Goal: Task Accomplishment & Management: Manage account settings

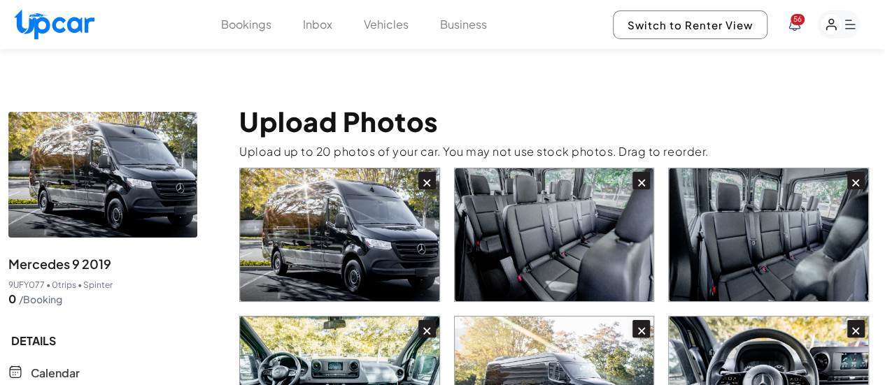
click at [390, 29] on button "Vehicles" at bounding box center [386, 24] width 45 height 17
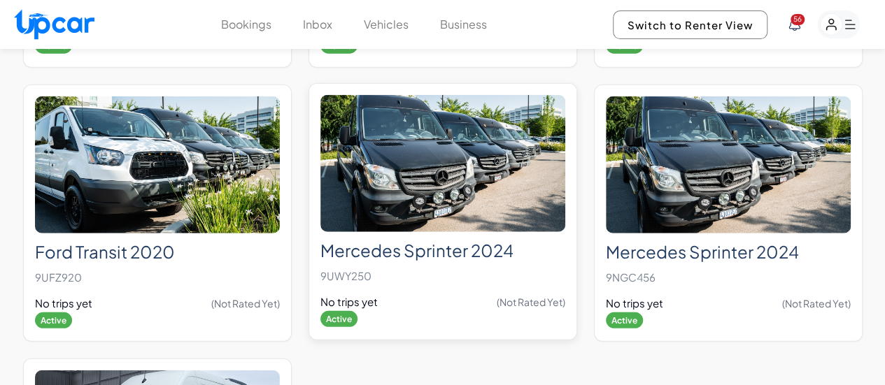
scroll to position [1749, 0]
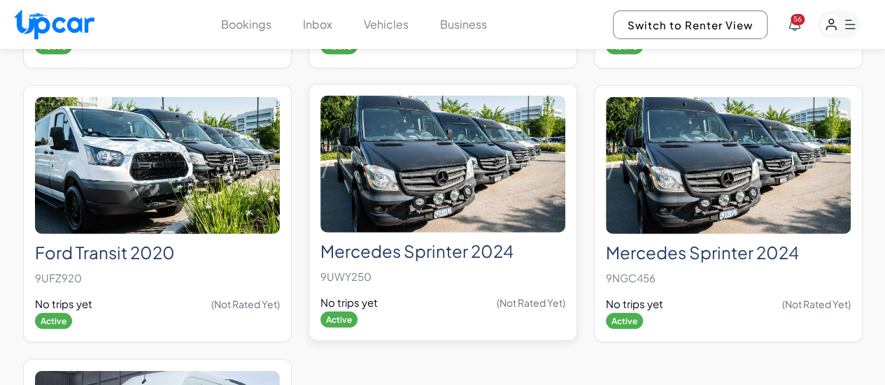
click at [419, 267] on p "9UWY250" at bounding box center [442, 277] width 245 height 20
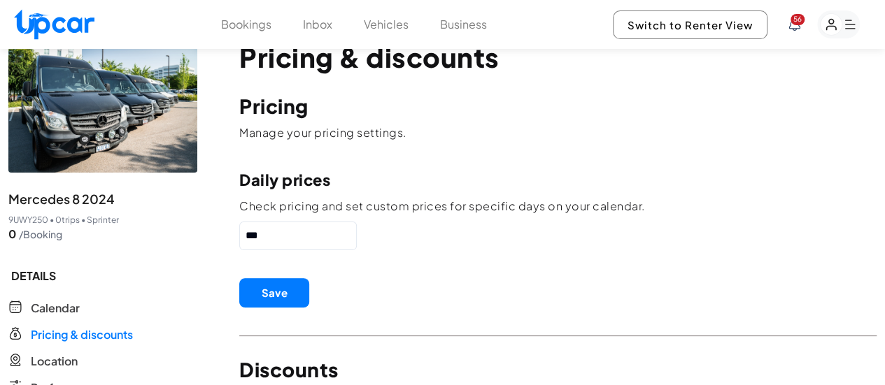
scroll to position [140, 0]
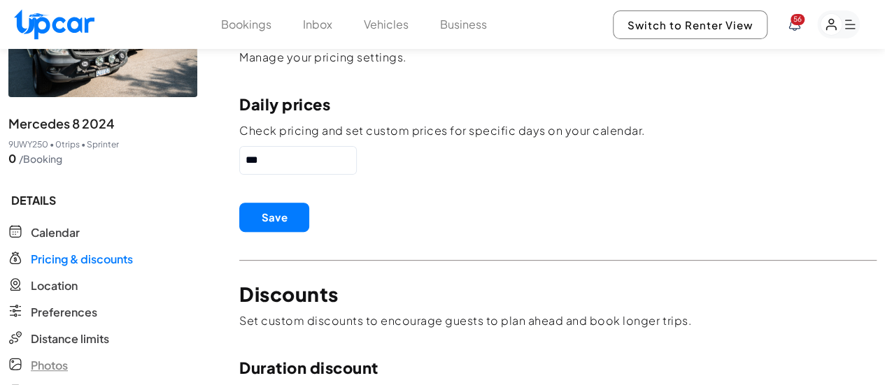
click at [55, 357] on span "Photos" at bounding box center [49, 365] width 37 height 17
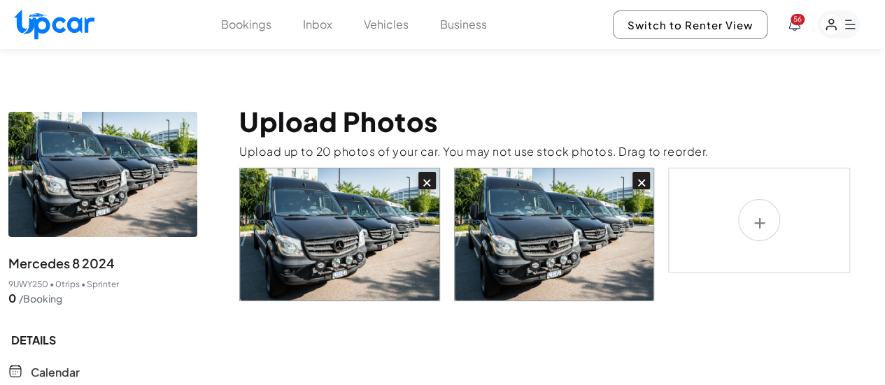
click at [642, 172] on div "×" at bounding box center [640, 180] width 17 height 17
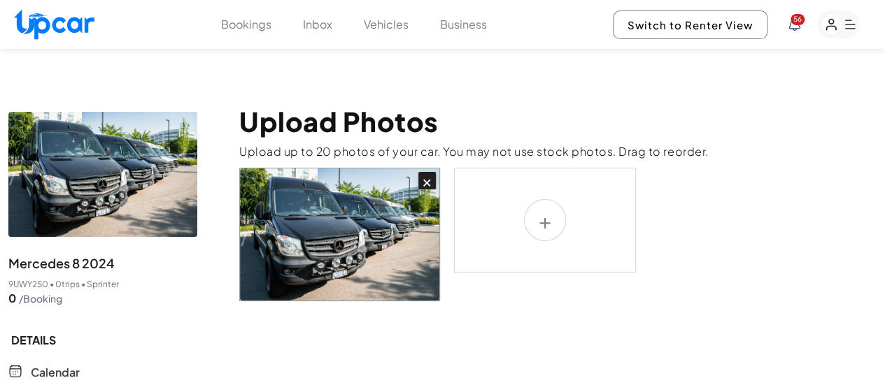
click at [424, 172] on div "×" at bounding box center [426, 180] width 17 height 17
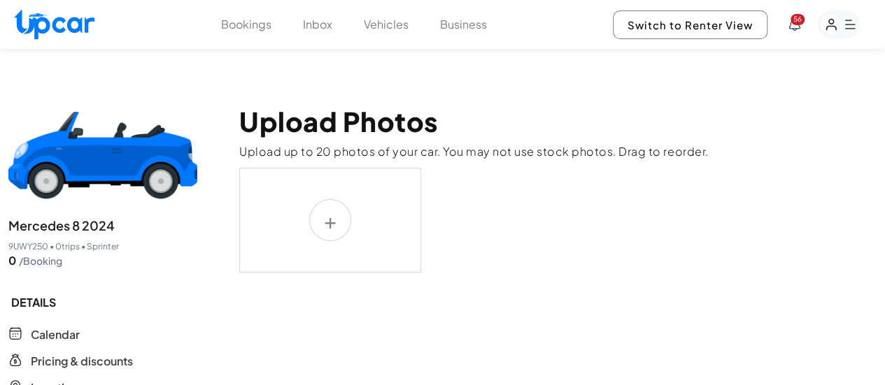
click at [315, 199] on label at bounding box center [330, 220] width 182 height 105
click at [0, 0] on input "file" at bounding box center [0, 0] width 0 height 0
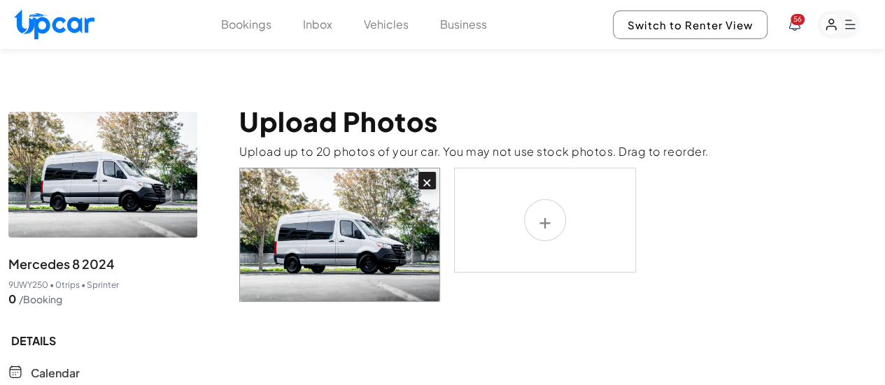
click at [551, 192] on label at bounding box center [545, 220] width 182 height 105
click at [0, 0] on input "file" at bounding box center [0, 0] width 0 height 0
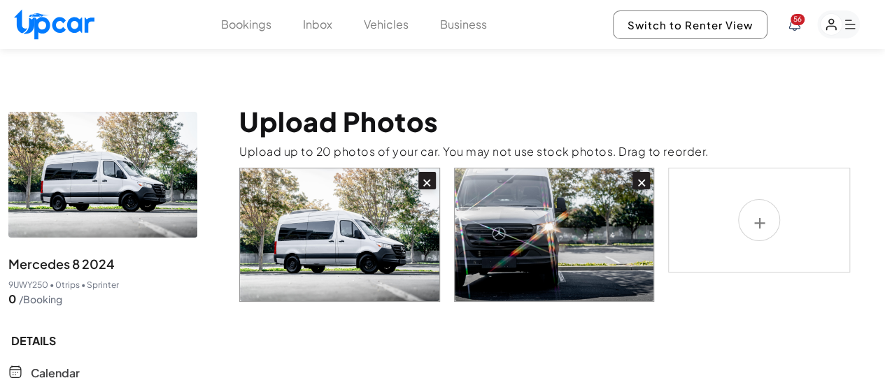
click at [752, 189] on label at bounding box center [759, 220] width 182 height 105
click at [0, 0] on input "file" at bounding box center [0, 0] width 0 height 0
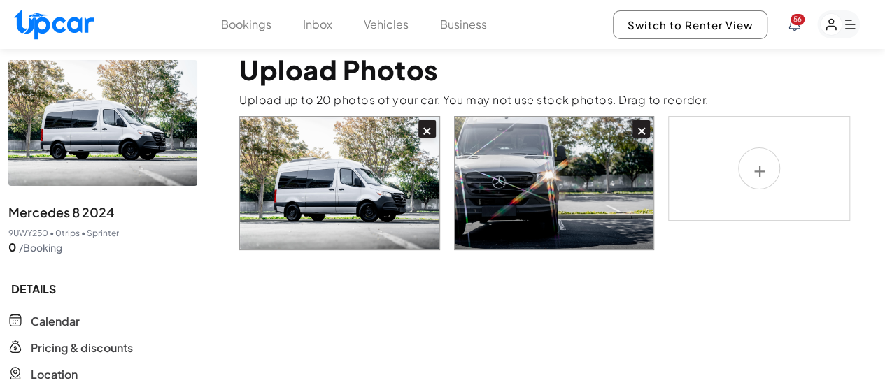
scroll to position [70, 0]
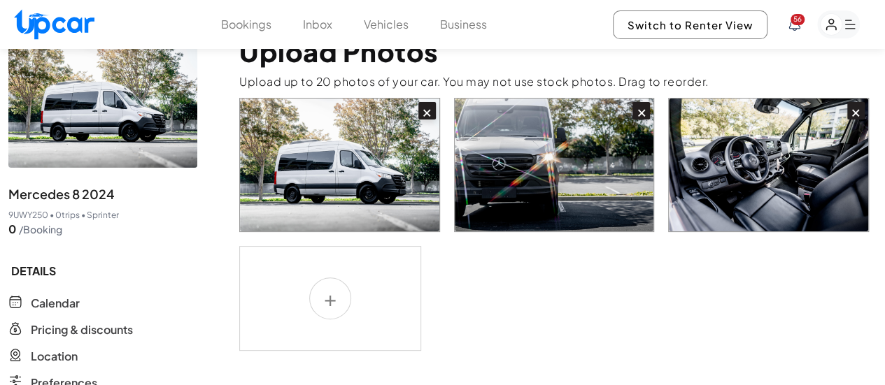
click at [318, 270] on label at bounding box center [330, 298] width 182 height 105
click at [0, 0] on input "file" at bounding box center [0, 0] width 0 height 0
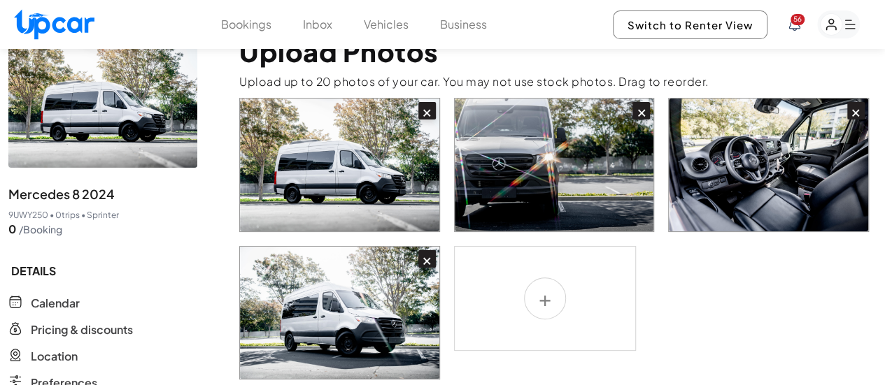
click at [553, 280] on label at bounding box center [545, 298] width 182 height 105
click at [0, 0] on input "file" at bounding box center [0, 0] width 0 height 0
click at [549, 275] on label at bounding box center [545, 298] width 182 height 105
click at [0, 0] on input "file" at bounding box center [0, 0] width 0 height 0
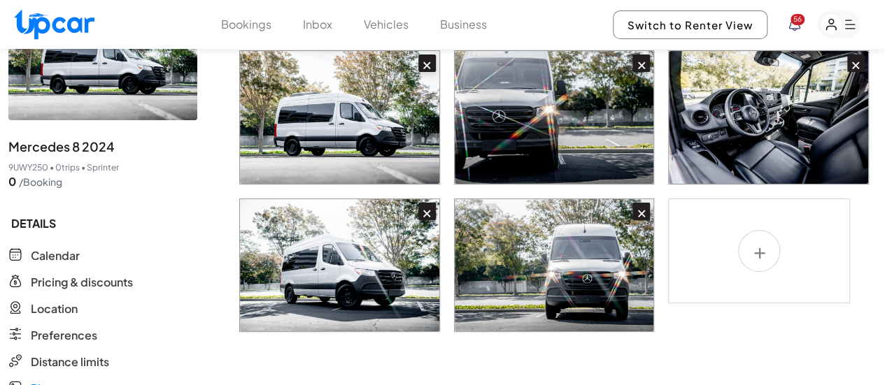
scroll to position [140, 0]
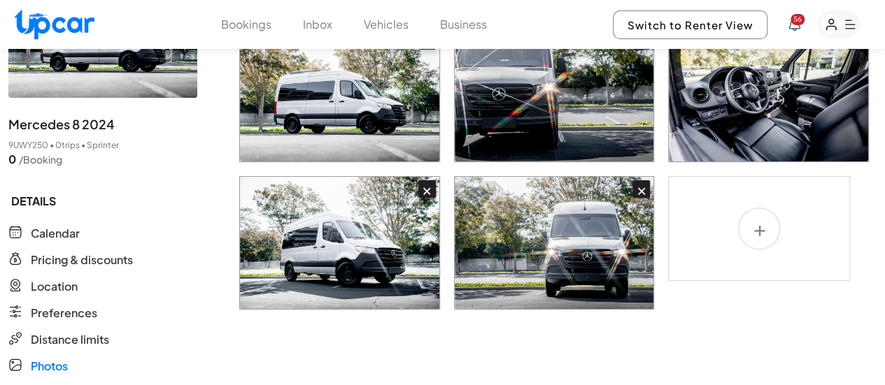
click at [762, 194] on label at bounding box center [759, 228] width 182 height 105
click at [0, 0] on input "file" at bounding box center [0, 0] width 0 height 0
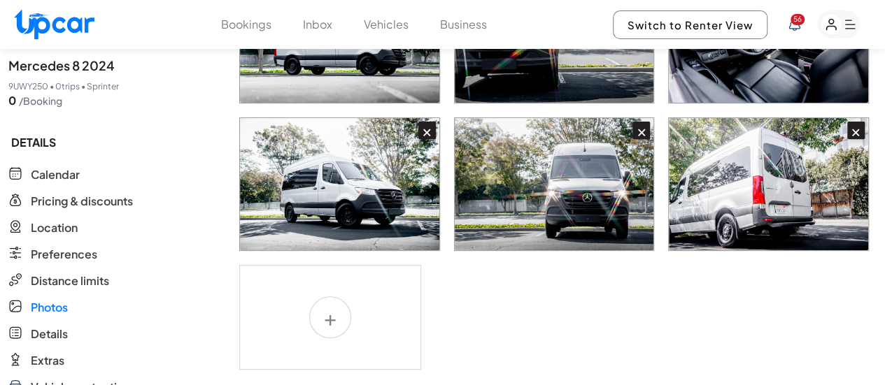
scroll to position [280, 0]
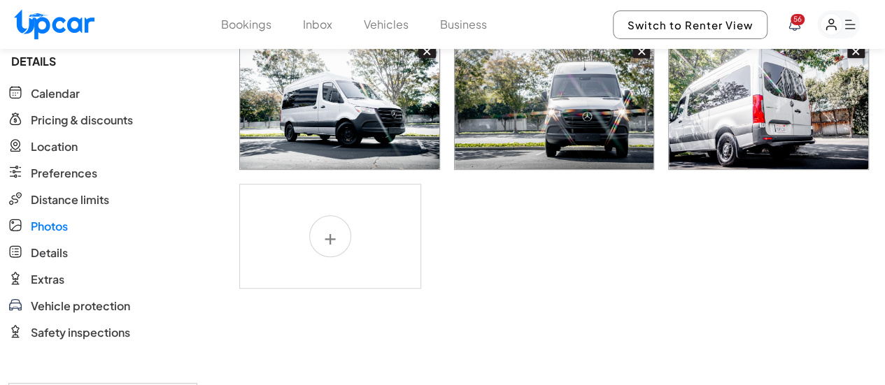
click at [315, 207] on label at bounding box center [330, 236] width 182 height 105
click at [0, 0] on input "file" at bounding box center [0, 0] width 0 height 0
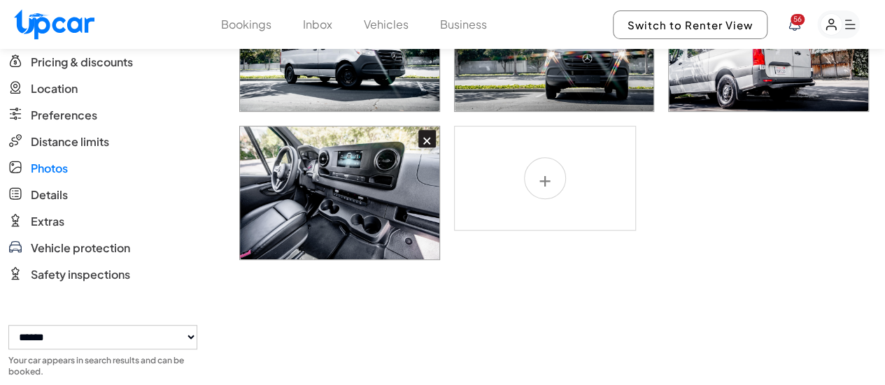
scroll to position [420, 0]
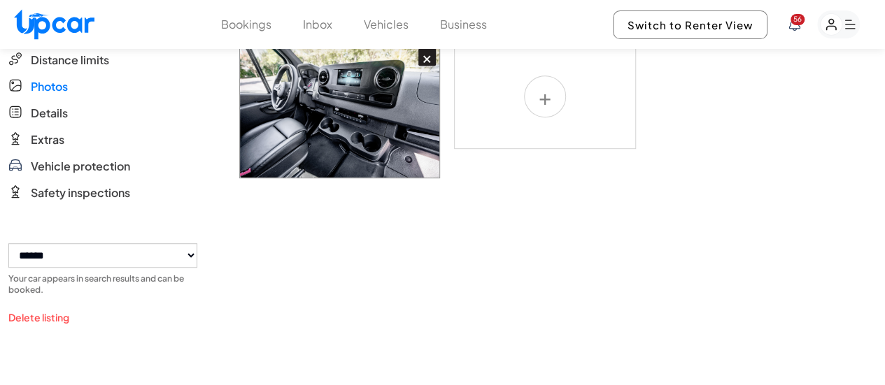
click at [541, 73] on label at bounding box center [545, 96] width 182 height 105
click at [0, 0] on input "file" at bounding box center [0, 0] width 0 height 0
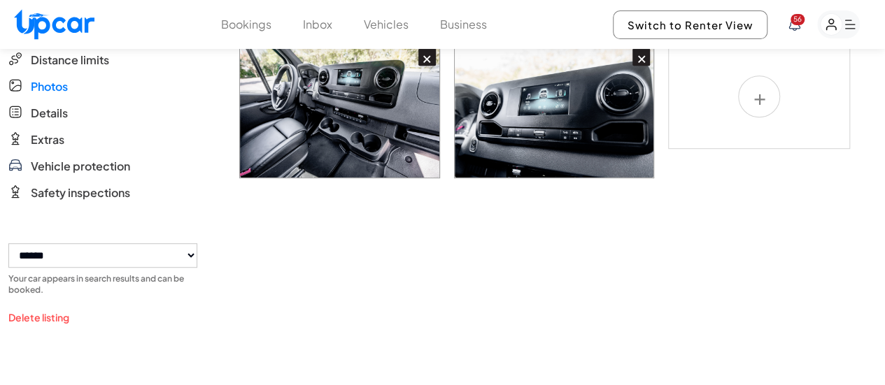
click at [767, 76] on label at bounding box center [759, 96] width 182 height 105
click at [0, 0] on input "file" at bounding box center [0, 0] width 0 height 0
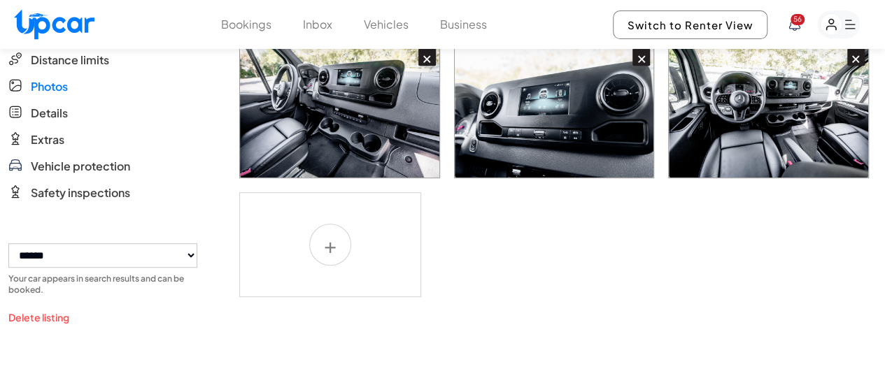
click at [338, 211] on label at bounding box center [330, 244] width 182 height 105
click at [0, 0] on input "file" at bounding box center [0, 0] width 0 height 0
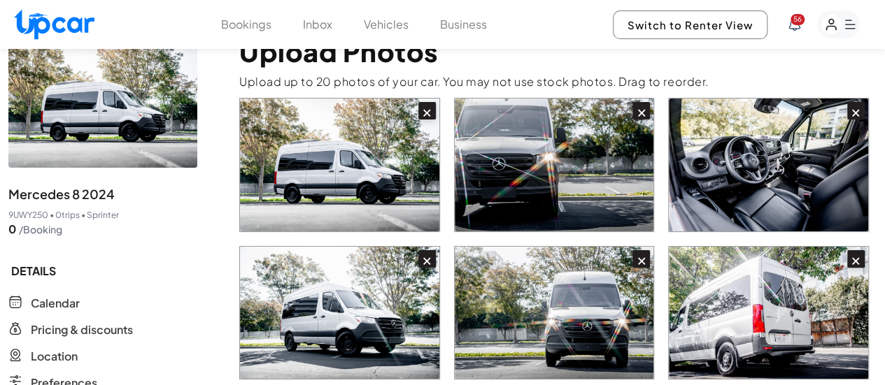
scroll to position [0, 0]
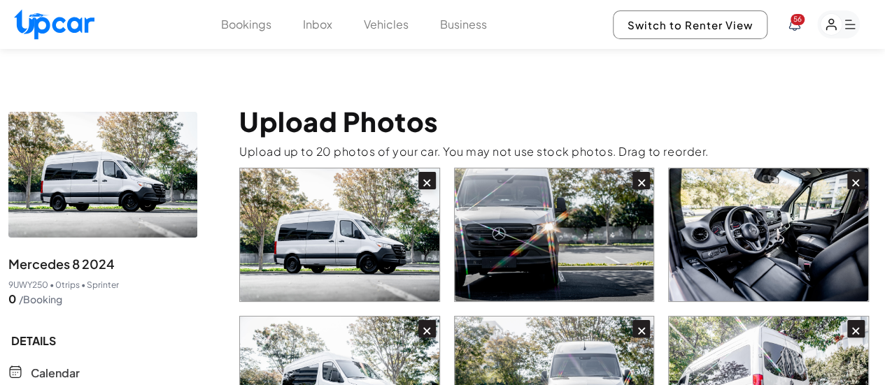
click at [372, 22] on button "Vehicles" at bounding box center [386, 24] width 45 height 17
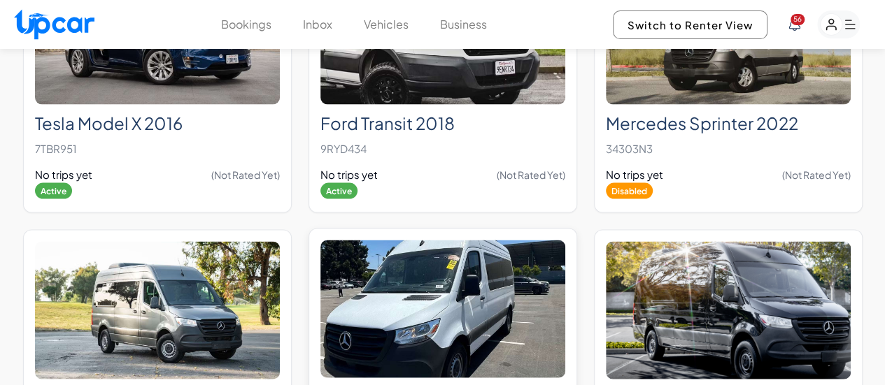
scroll to position [1399, 0]
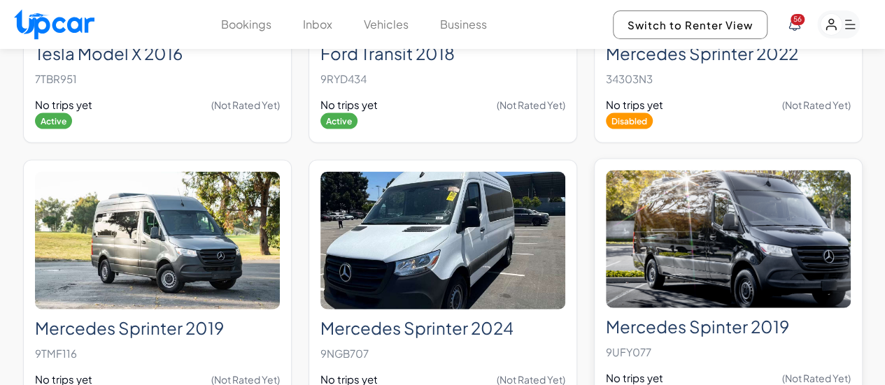
click at [690, 317] on h2 "Mercedes Spinter 2019" at bounding box center [728, 327] width 245 height 20
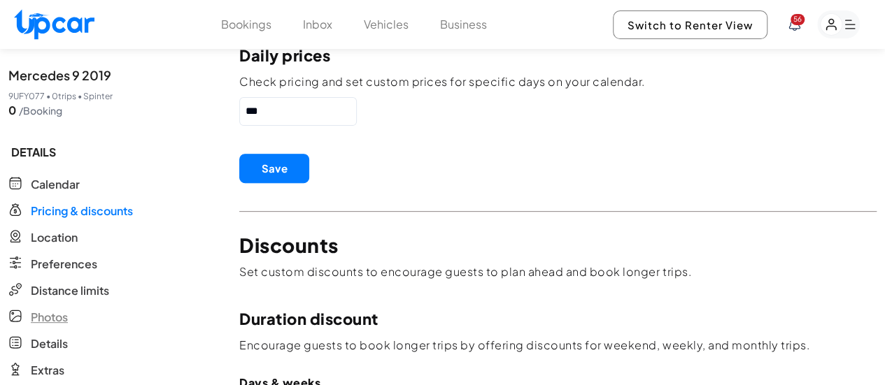
scroll to position [210, 0]
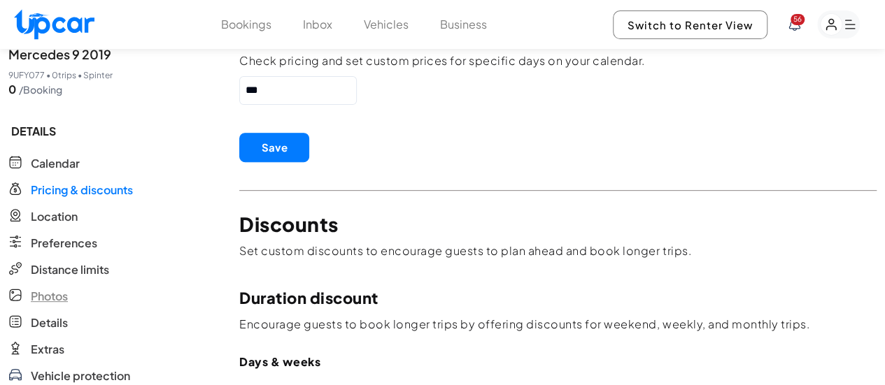
click at [46, 288] on span "Photos" at bounding box center [49, 296] width 37 height 17
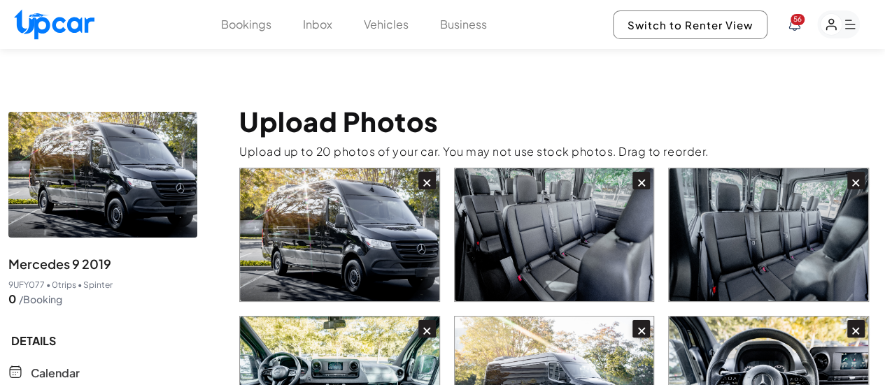
scroll to position [70, 0]
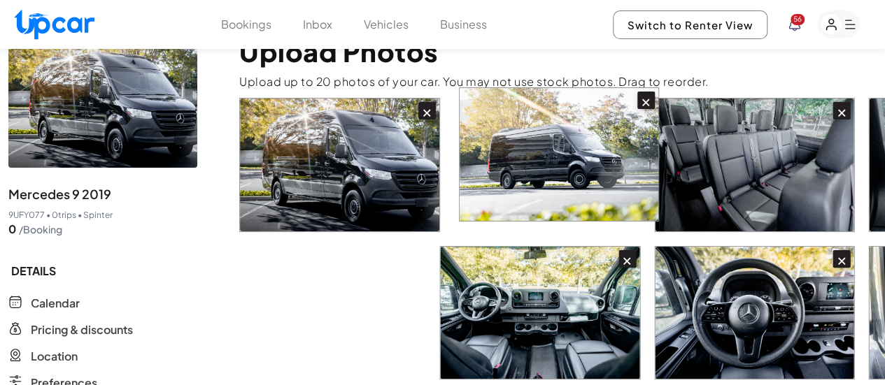
drag, startPoint x: 551, startPoint y: 272, endPoint x: 555, endPoint y: 138, distance: 134.4
click at [555, 138] on div "× × × × × × × × × ×" at bounding box center [557, 387] width 637 height 578
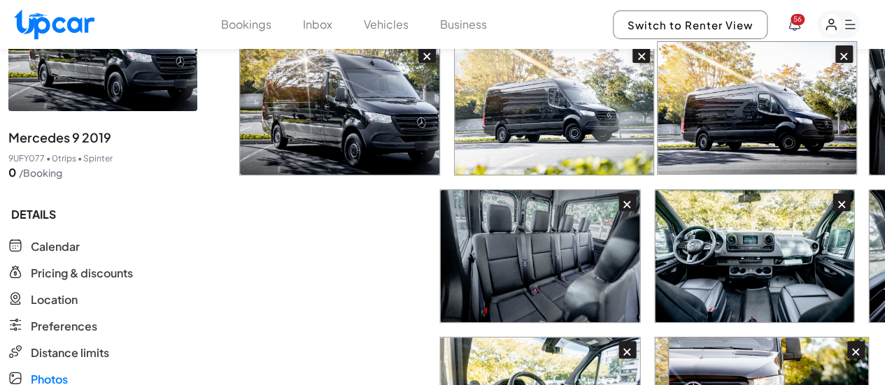
scroll to position [126, 0]
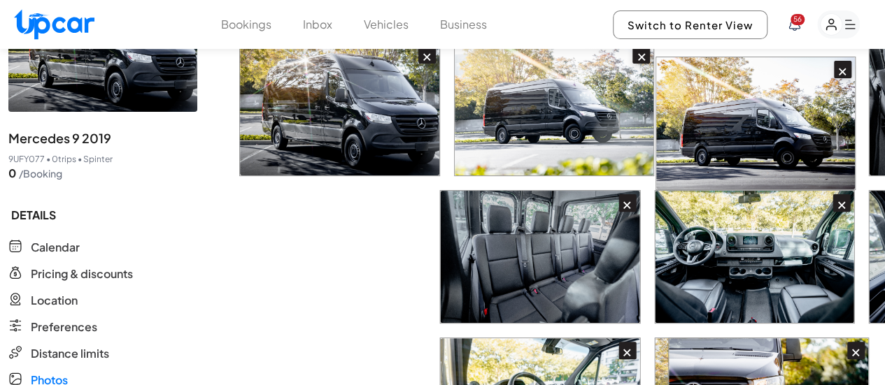
drag, startPoint x: 561, startPoint y: 363, endPoint x: 764, endPoint y: 117, distance: 319.0
click at [764, 117] on div "× × × × × × × × × ×" at bounding box center [557, 331] width 637 height 578
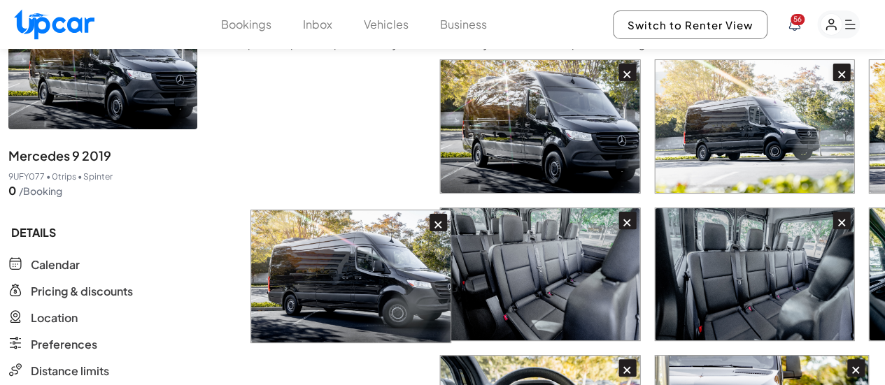
scroll to position [116, 0]
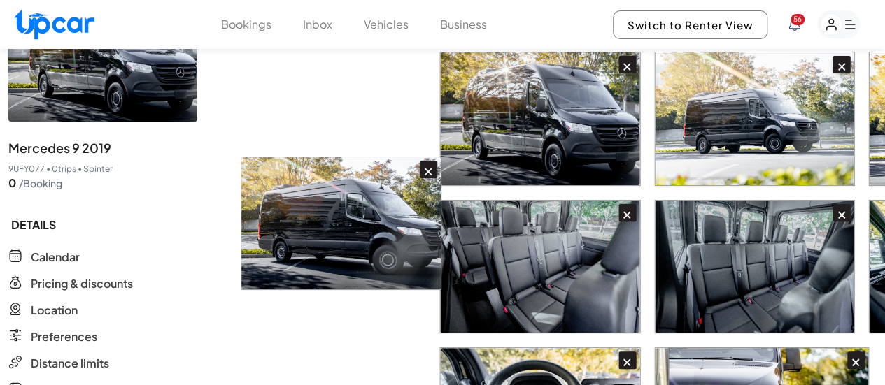
drag, startPoint x: 746, startPoint y: 265, endPoint x: 318, endPoint y: 248, distance: 427.8
click at [318, 248] on div "× × × × × × × × × ×" at bounding box center [557, 341] width 637 height 578
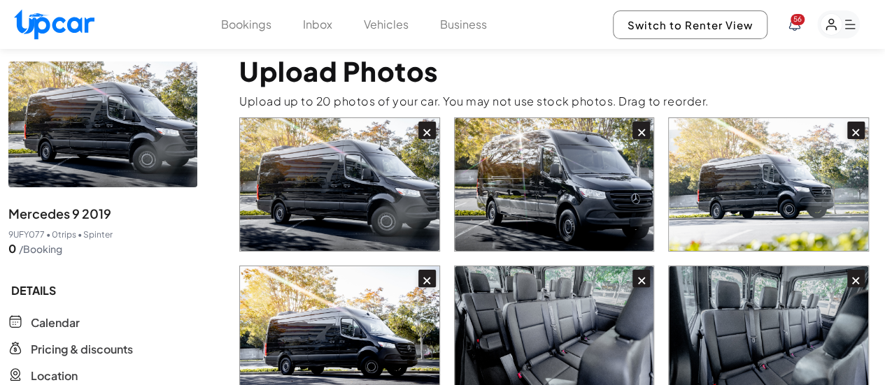
scroll to position [70, 0]
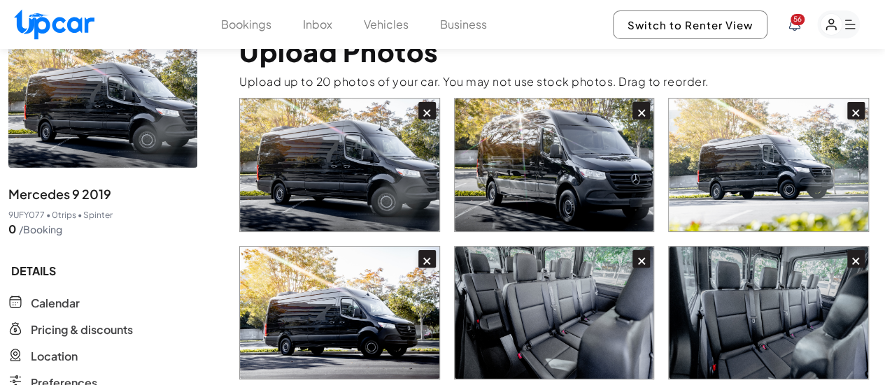
click at [427, 250] on div "×" at bounding box center [426, 258] width 17 height 17
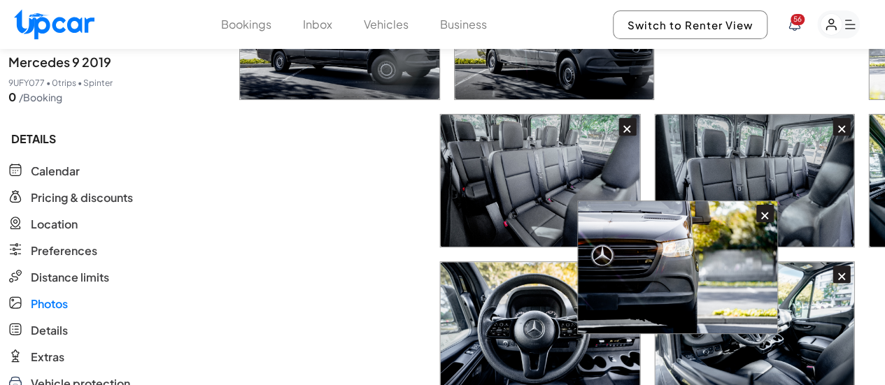
scroll to position [224, 0]
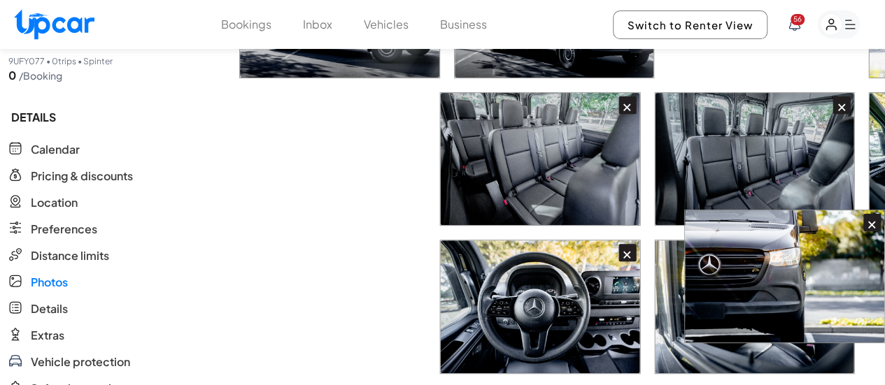
drag, startPoint x: 746, startPoint y: 177, endPoint x: 769, endPoint y: 307, distance: 132.1
click at [769, 307] on div "× × × × × × × × ×" at bounding box center [557, 218] width 637 height 549
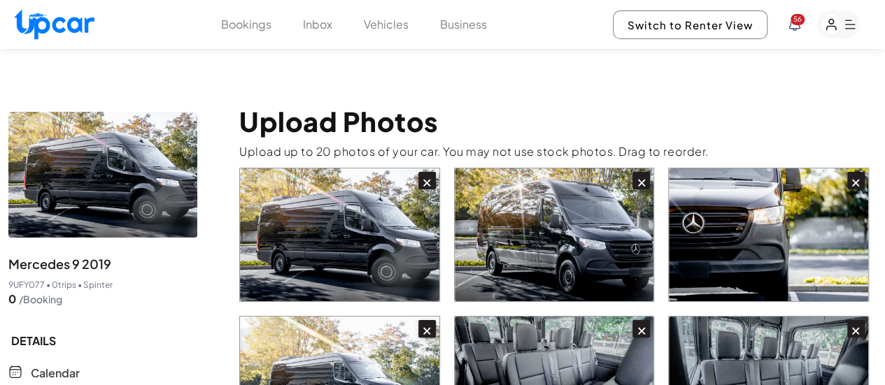
scroll to position [3, 0]
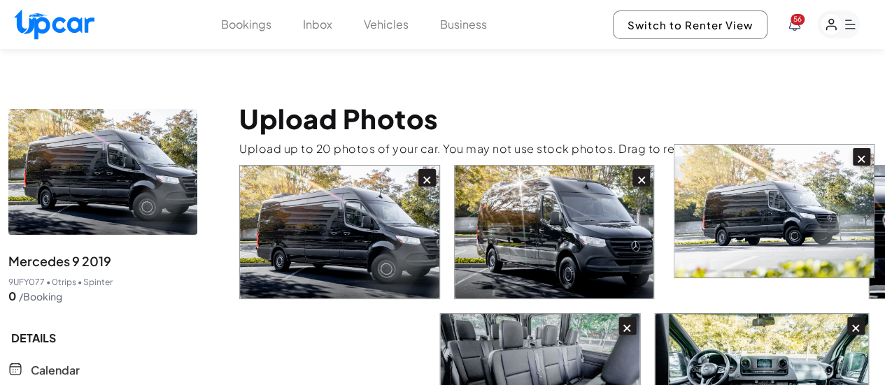
drag, startPoint x: 332, startPoint y: 330, endPoint x: 785, endPoint y: 181, distance: 477.2
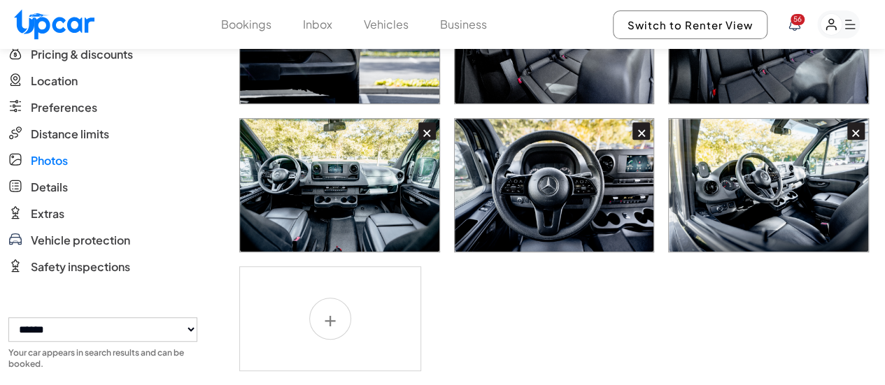
scroll to position [423, 0]
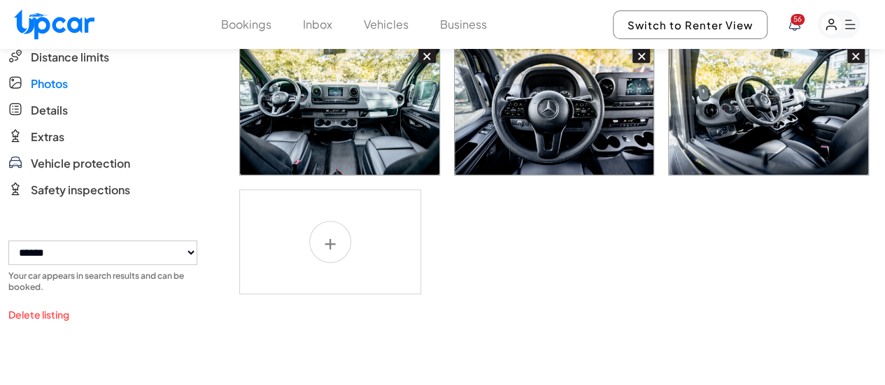
click at [333, 216] on label at bounding box center [330, 242] width 182 height 105
click at [0, 0] on input "file" at bounding box center [0, 0] width 0 height 0
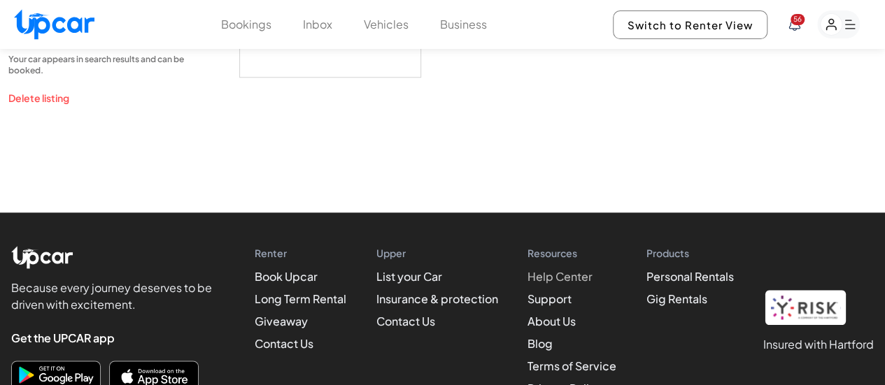
scroll to position [695, 0]
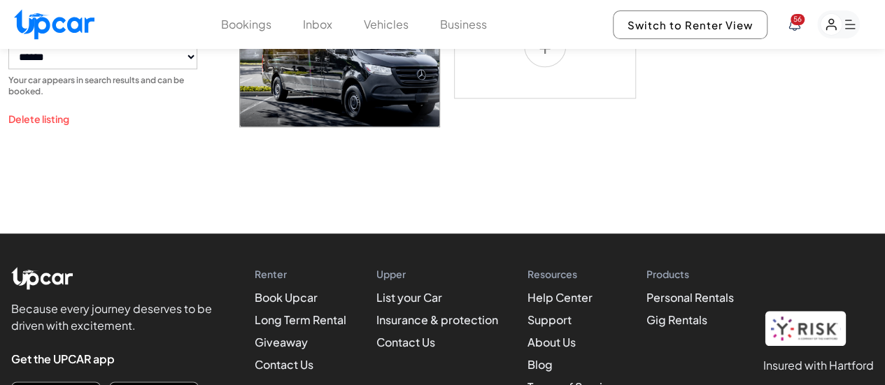
scroll to position [555, 0]
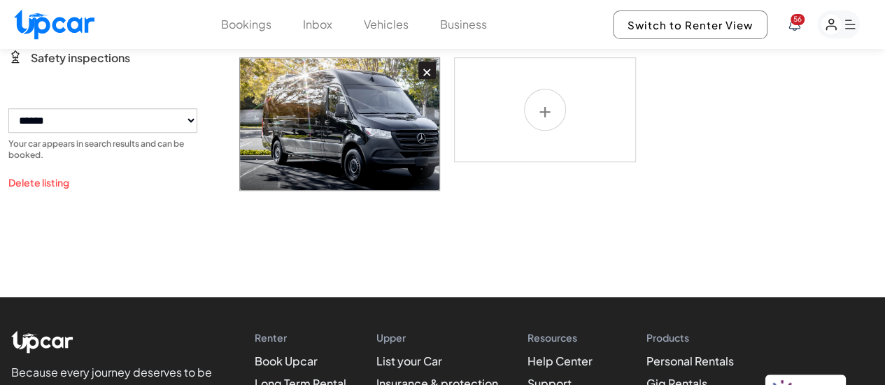
click at [530, 71] on label at bounding box center [545, 109] width 182 height 105
click at [0, 0] on input "file" at bounding box center [0, 0] width 0 height 0
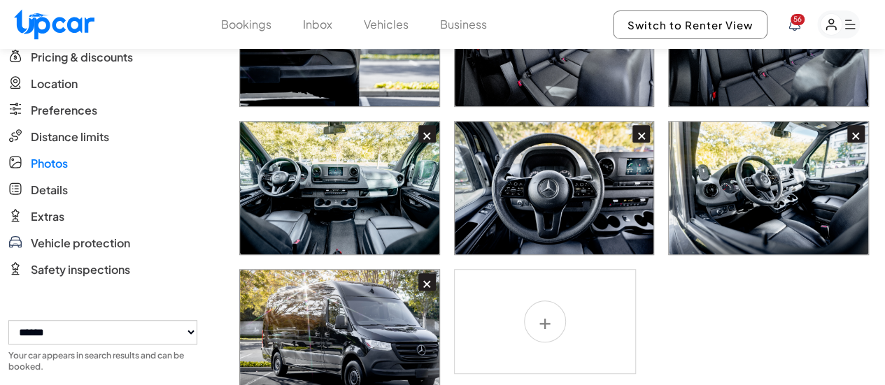
scroll to position [420, 0]
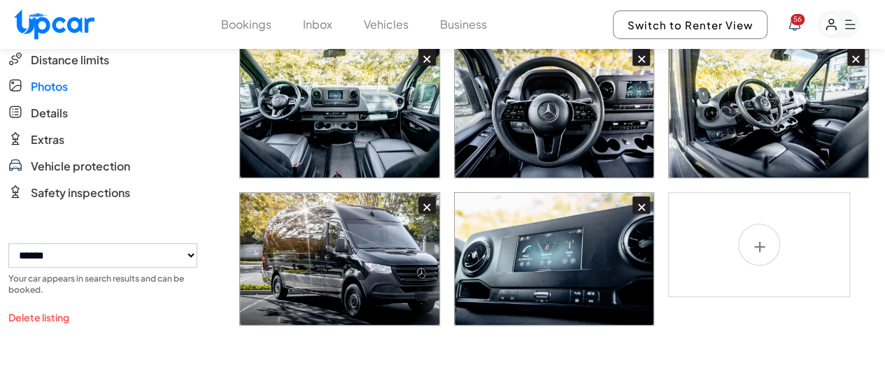
click at [754, 220] on label at bounding box center [759, 244] width 182 height 105
click at [0, 0] on input "file" at bounding box center [0, 0] width 0 height 0
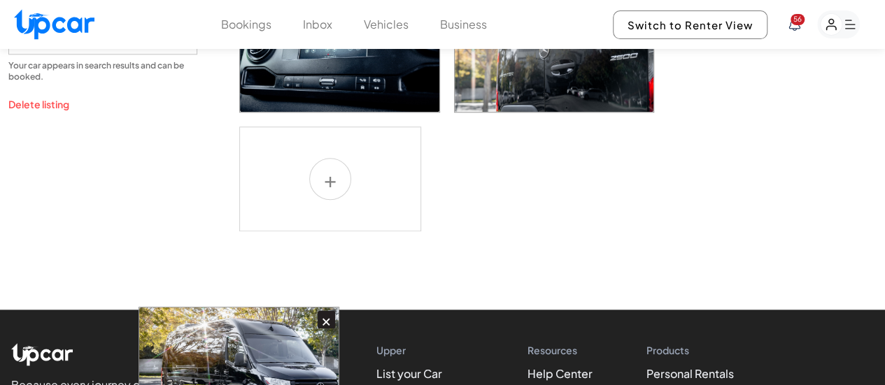
scroll to position [652, 0]
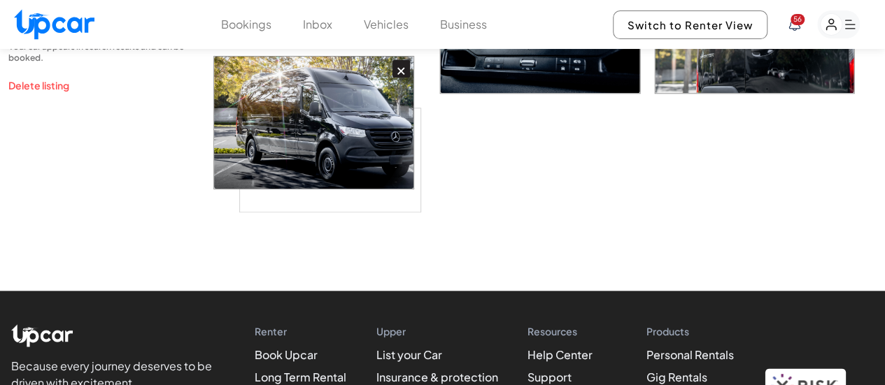
drag, startPoint x: 376, startPoint y: 355, endPoint x: 341, endPoint y: 88, distance: 268.9
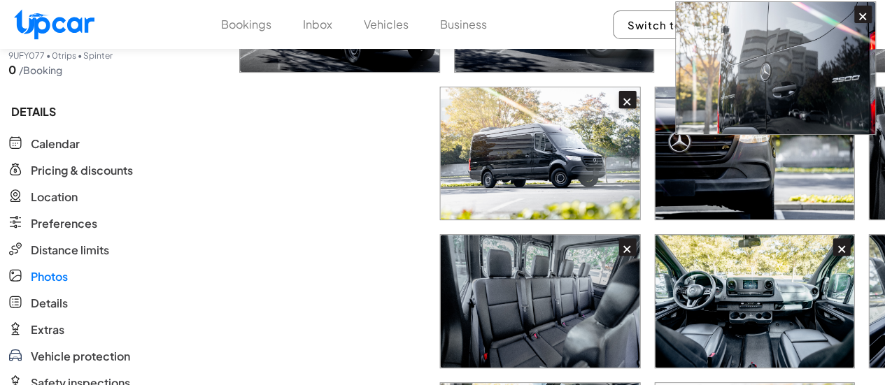
scroll to position [227, 0]
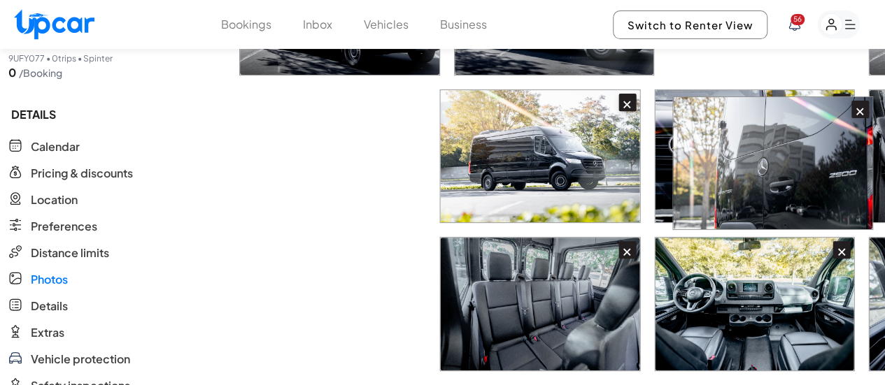
drag, startPoint x: 772, startPoint y: 380, endPoint x: 777, endPoint y: 117, distance: 263.1
click at [777, 117] on div "× × × × × × × × × × × ×" at bounding box center [557, 289] width 637 height 697
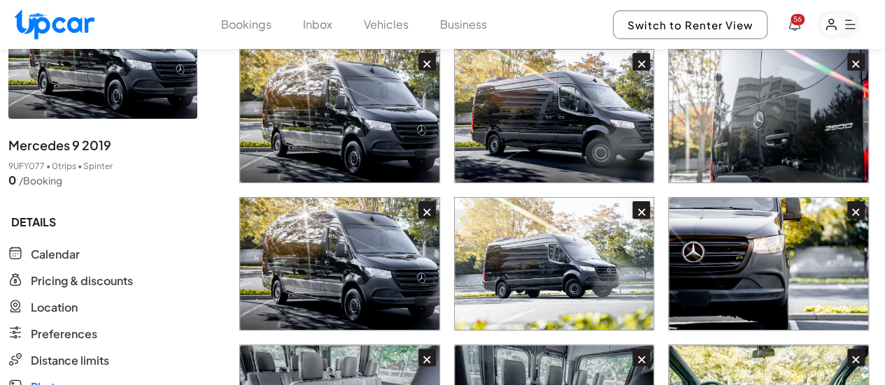
scroll to position [87, 0]
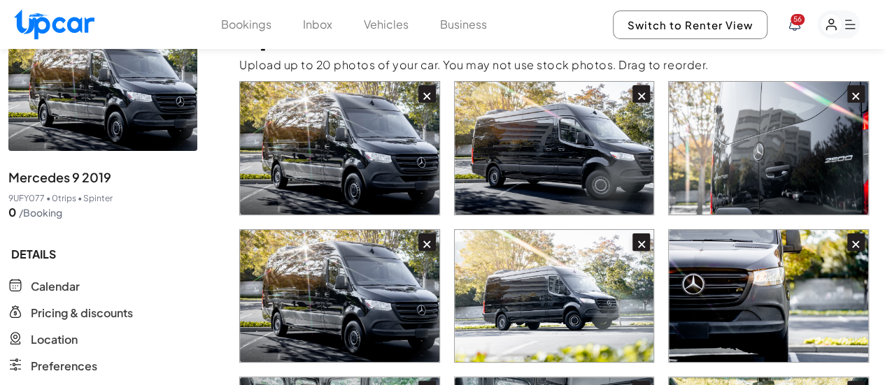
click at [430, 234] on div "×" at bounding box center [426, 242] width 17 height 17
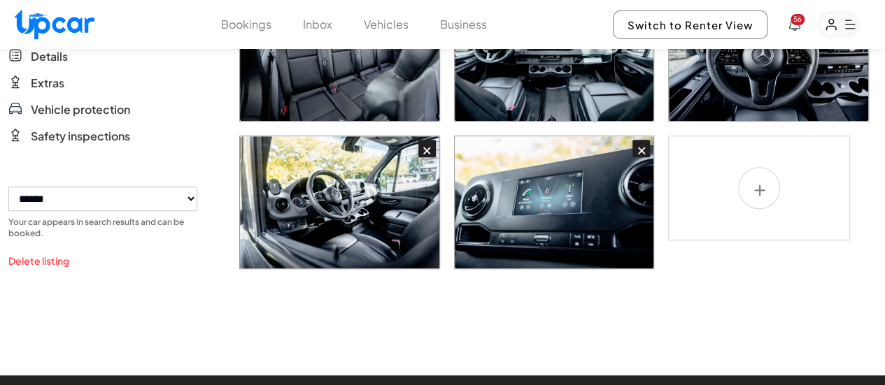
scroll to position [506, 0]
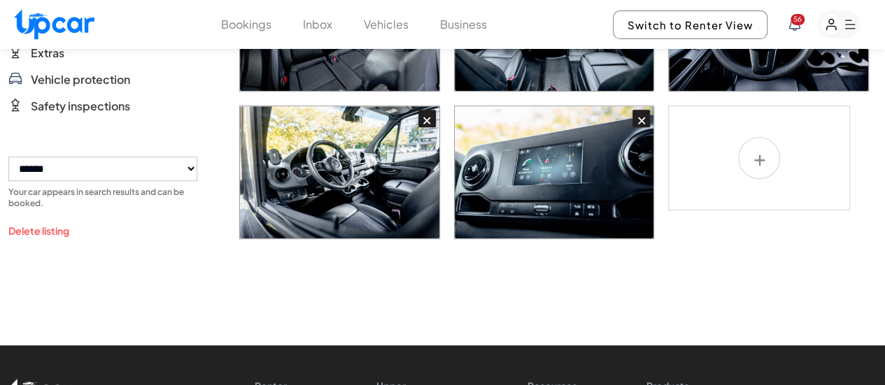
click at [764, 125] on label at bounding box center [759, 158] width 182 height 105
click at [0, 0] on input "file" at bounding box center [0, 0] width 0 height 0
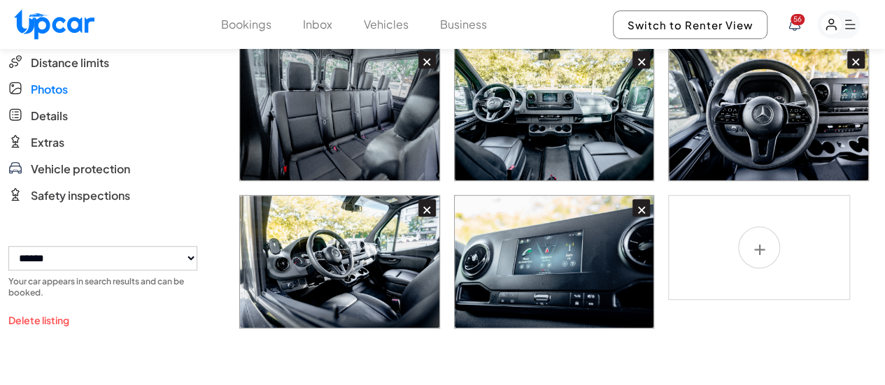
scroll to position [420, 0]
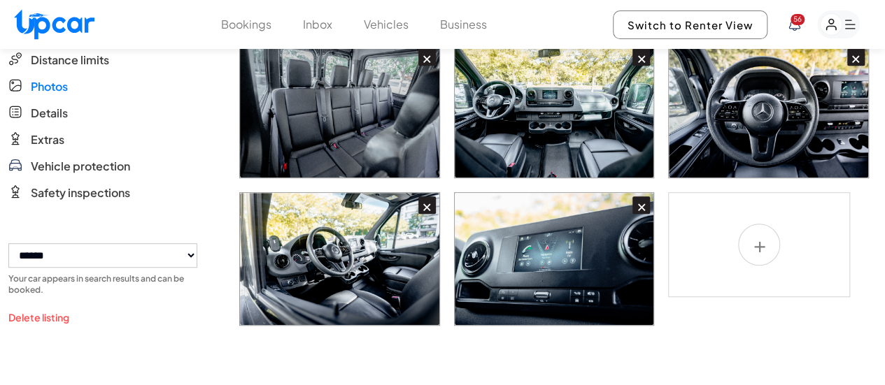
click at [762, 225] on label at bounding box center [759, 244] width 182 height 105
click at [0, 0] on input "file" at bounding box center [0, 0] width 0 height 0
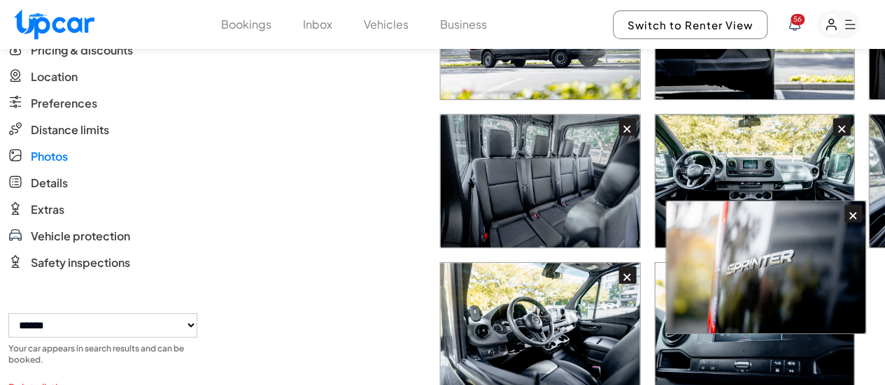
scroll to position [350, 0]
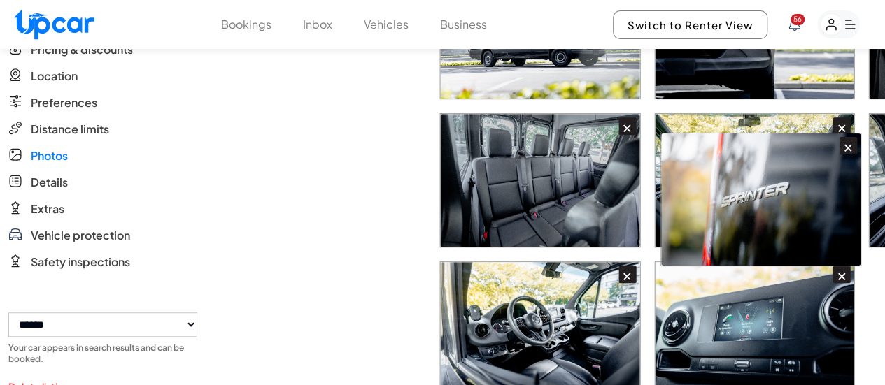
drag, startPoint x: 764, startPoint y: 295, endPoint x: 755, endPoint y: 187, distance: 108.1
click at [755, 187] on div "× × × × × × × × × × × ×" at bounding box center [557, 165] width 637 height 697
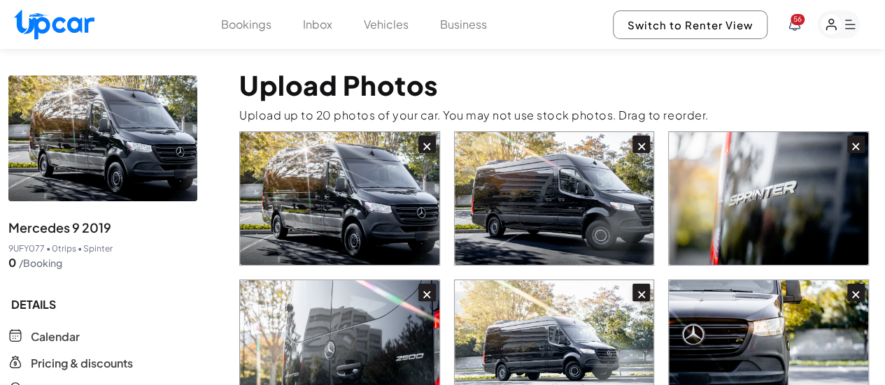
scroll to position [0, 0]
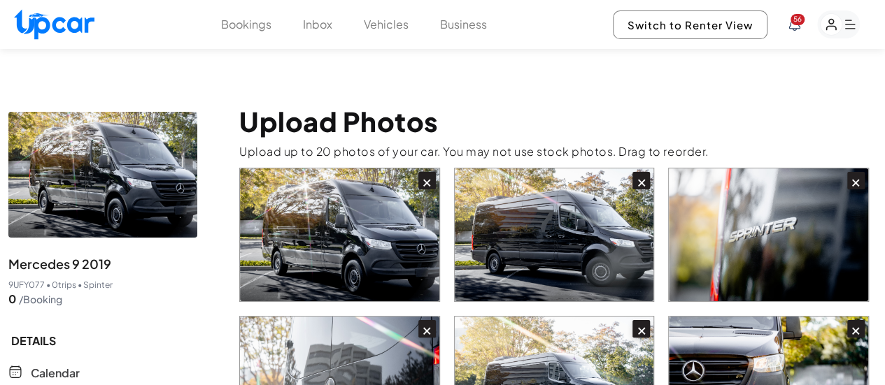
click at [382, 28] on button "Vehicles" at bounding box center [386, 24] width 45 height 17
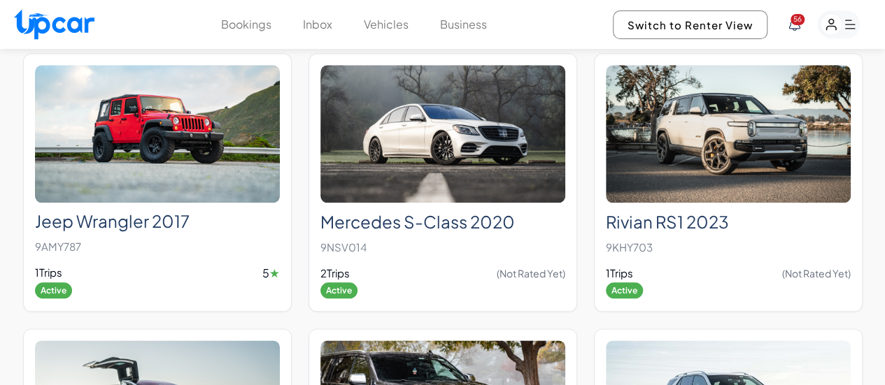
scroll to position [1780, 0]
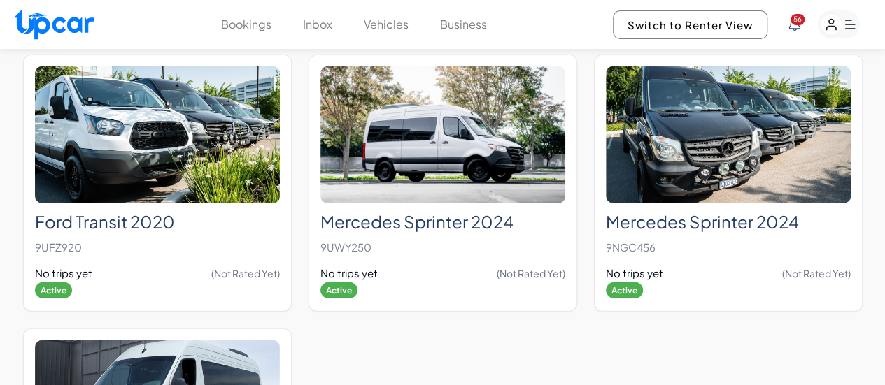
type textarea "****"
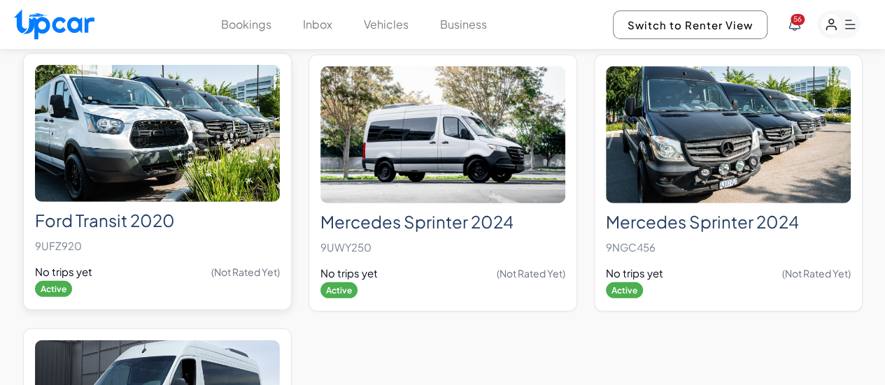
click at [91, 211] on h2 "Ford Transit 2020" at bounding box center [157, 221] width 245 height 20
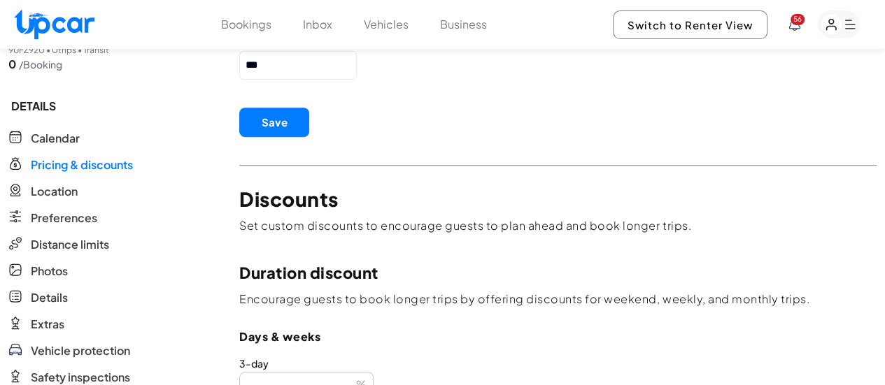
scroll to position [280, 0]
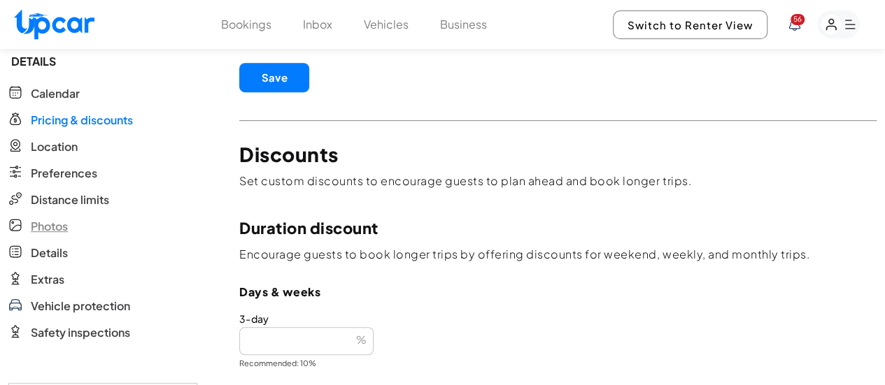
click at [48, 218] on span "Photos" at bounding box center [49, 226] width 37 height 17
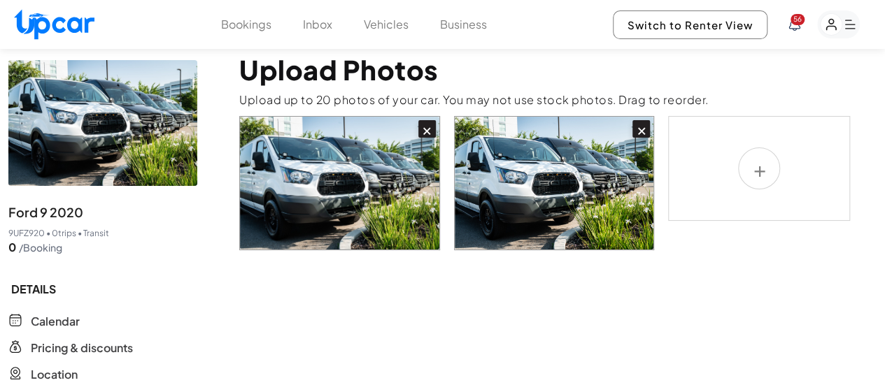
scroll to position [70, 0]
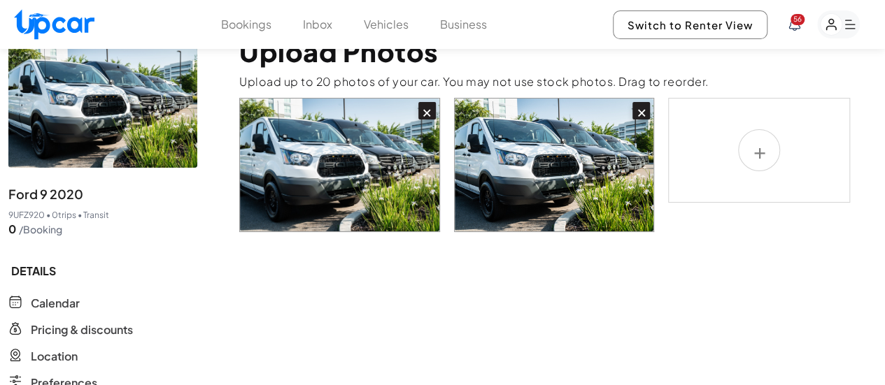
click at [639, 102] on div "×" at bounding box center [640, 110] width 17 height 17
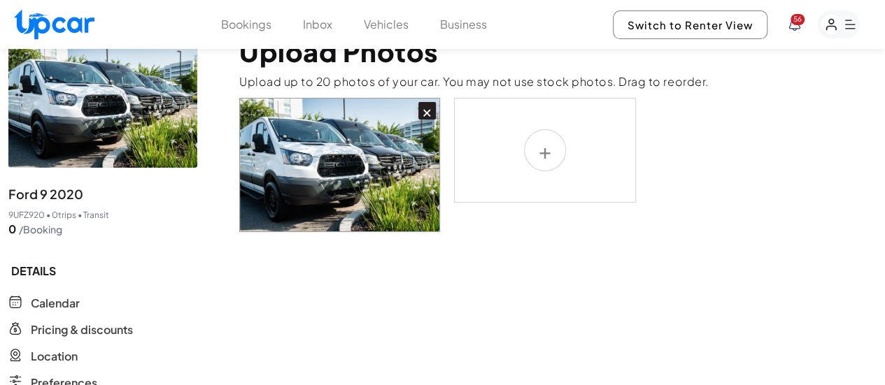
click at [424, 102] on div "×" at bounding box center [426, 110] width 17 height 17
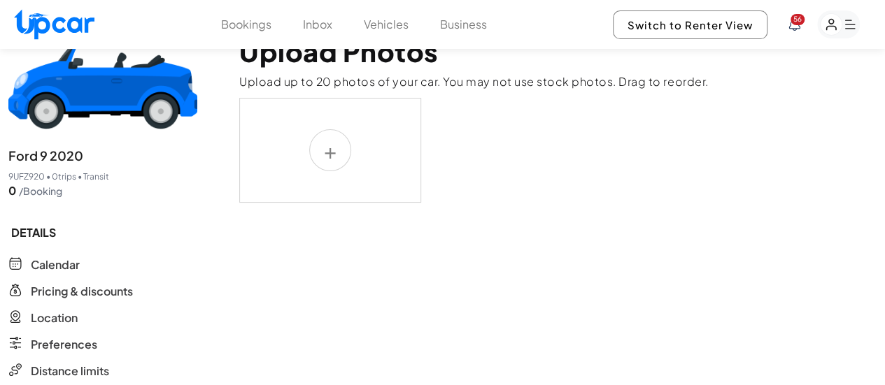
click at [360, 112] on label at bounding box center [330, 150] width 182 height 105
click at [0, 0] on input "file" at bounding box center [0, 0] width 0 height 0
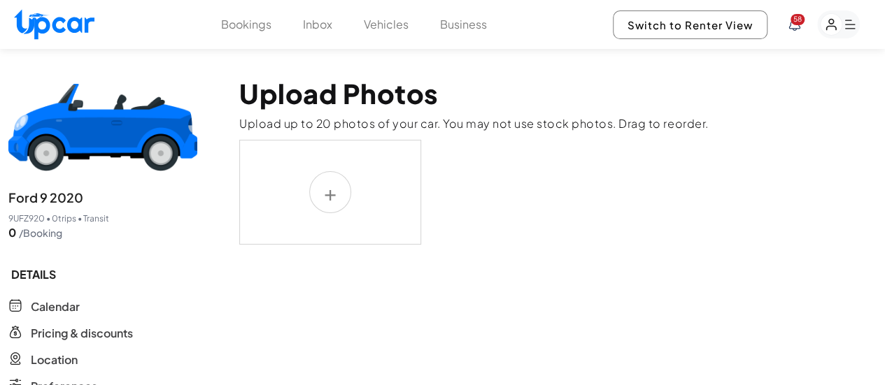
click at [338, 192] on label at bounding box center [330, 192] width 182 height 105
click at [0, 0] on input "file" at bounding box center [0, 0] width 0 height 0
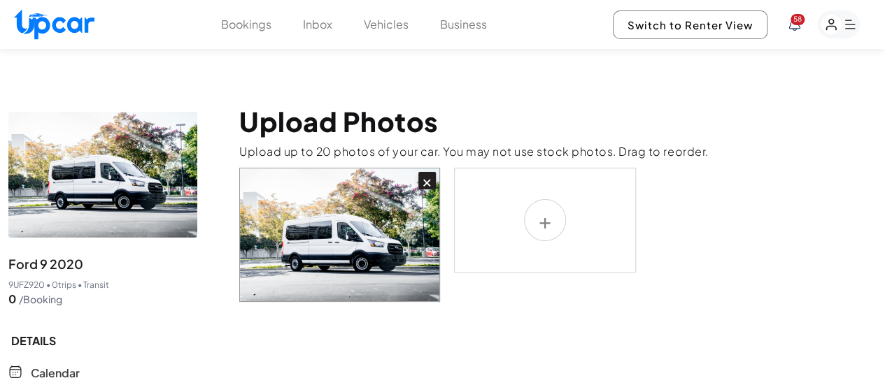
click at [539, 195] on label at bounding box center [545, 220] width 182 height 105
click at [0, 0] on input "file" at bounding box center [0, 0] width 0 height 0
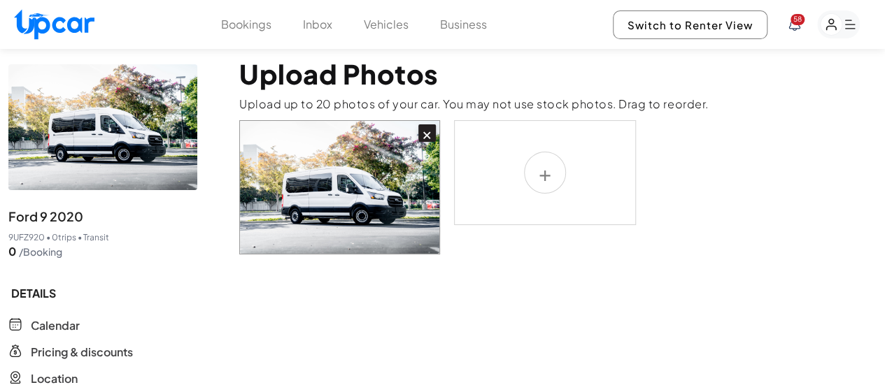
scroll to position [70, 0]
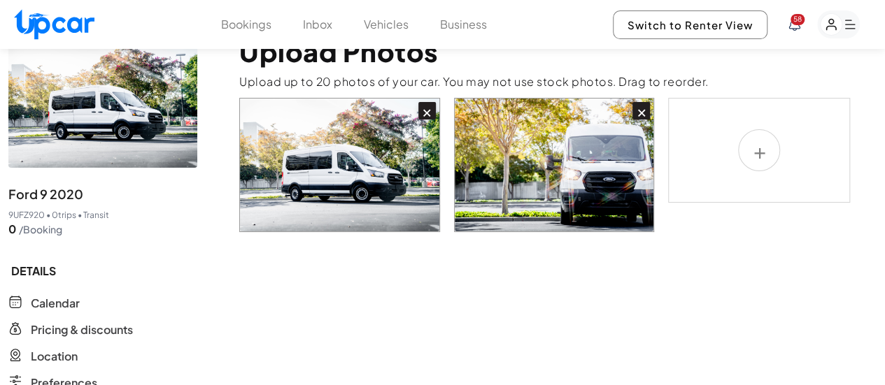
click at [760, 132] on label at bounding box center [759, 150] width 182 height 105
click at [0, 0] on input "file" at bounding box center [0, 0] width 0 height 0
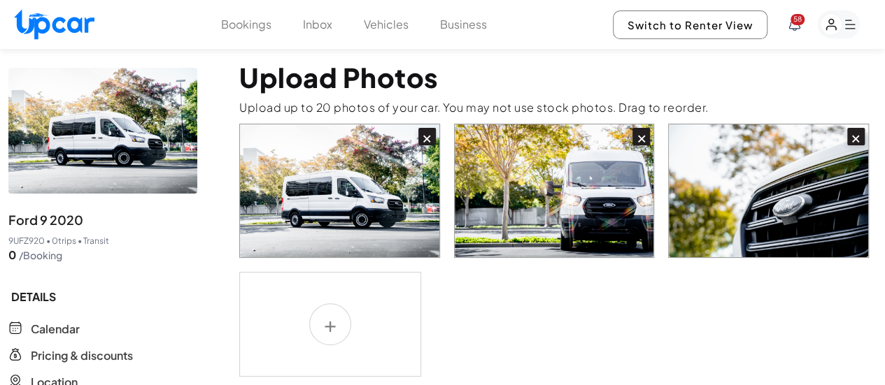
scroll to position [140, 0]
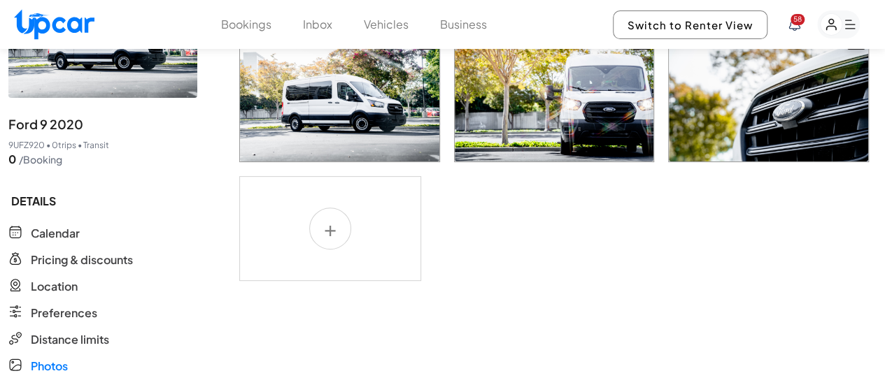
click at [332, 200] on label at bounding box center [330, 228] width 182 height 105
click at [0, 0] on input "file" at bounding box center [0, 0] width 0 height 0
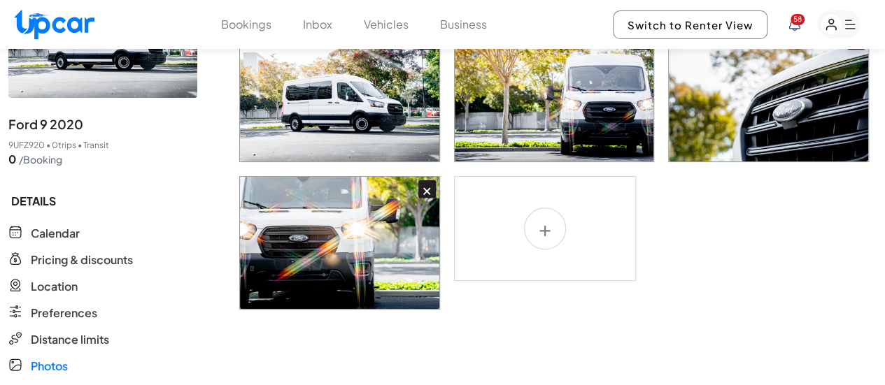
click at [544, 194] on label at bounding box center [545, 228] width 182 height 105
click at [0, 0] on input "file" at bounding box center [0, 0] width 0 height 0
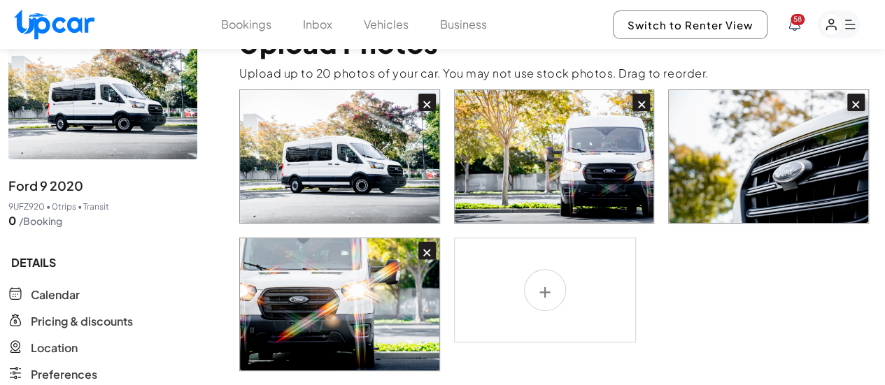
scroll to position [70, 0]
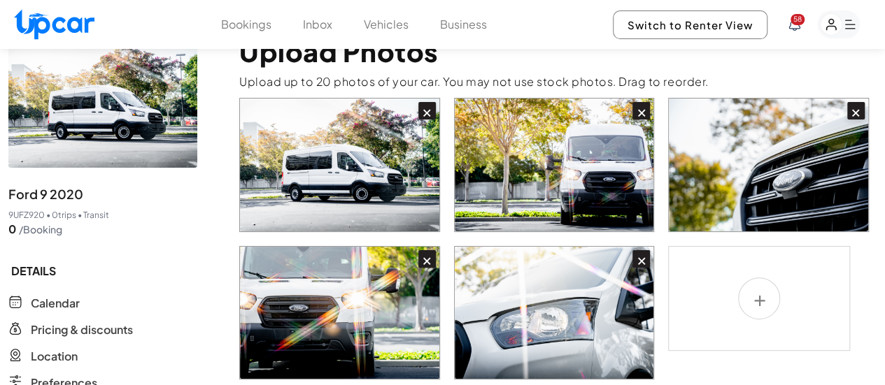
click at [754, 261] on label at bounding box center [759, 298] width 182 height 105
click at [0, 0] on input "file" at bounding box center [0, 0] width 0 height 0
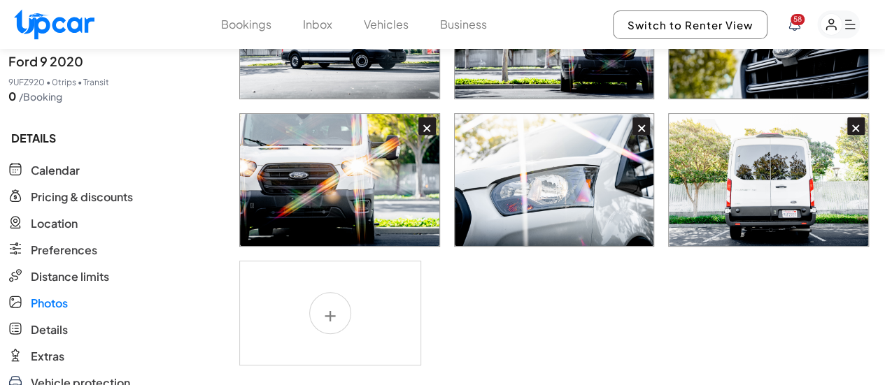
scroll to position [280, 0]
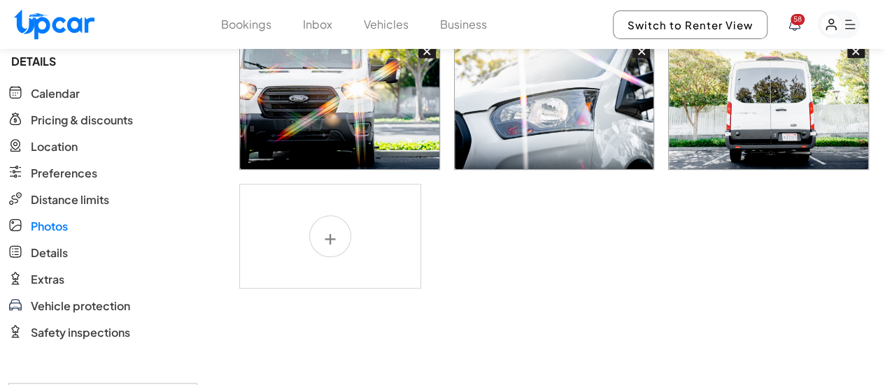
click at [332, 208] on label at bounding box center [330, 236] width 182 height 105
click at [0, 0] on input "file" at bounding box center [0, 0] width 0 height 0
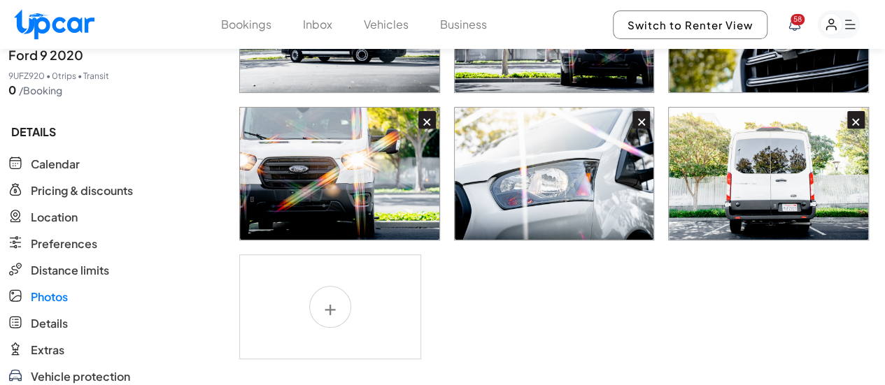
scroll to position [210, 0]
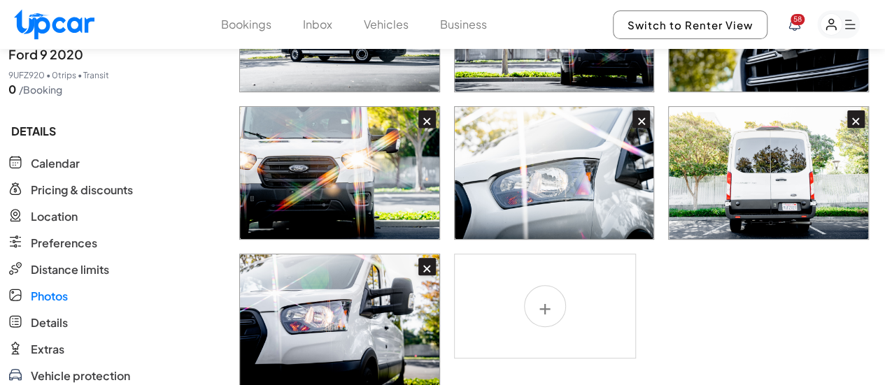
click at [550, 269] on label at bounding box center [545, 306] width 182 height 105
click at [0, 0] on input "file" at bounding box center [0, 0] width 0 height 0
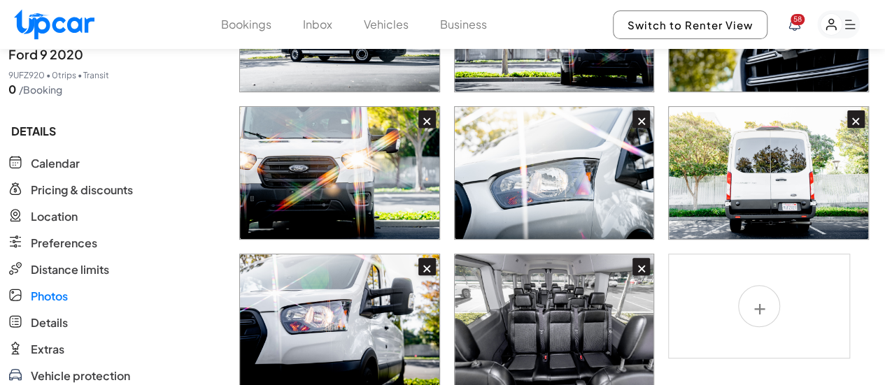
click at [753, 276] on label at bounding box center [759, 306] width 182 height 105
click at [0, 0] on input "file" at bounding box center [0, 0] width 0 height 0
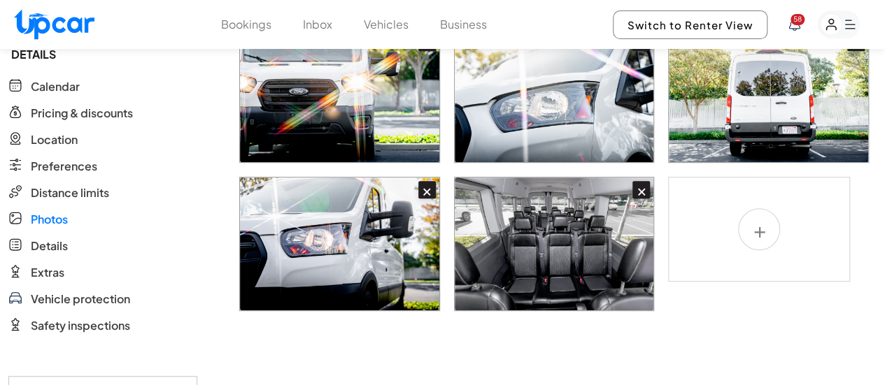
scroll to position [350, 0]
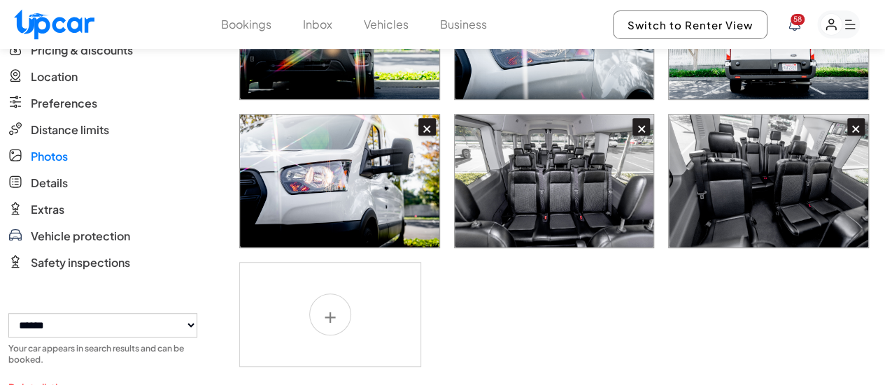
click at [335, 289] on label at bounding box center [330, 314] width 182 height 105
click at [0, 0] on input "file" at bounding box center [0, 0] width 0 height 0
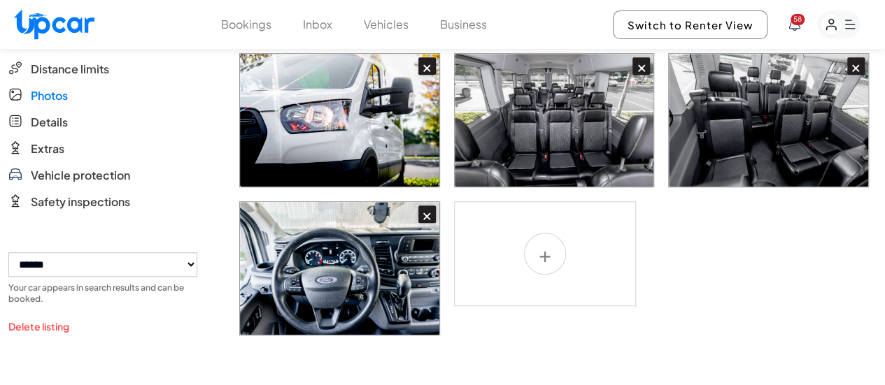
scroll to position [420, 0]
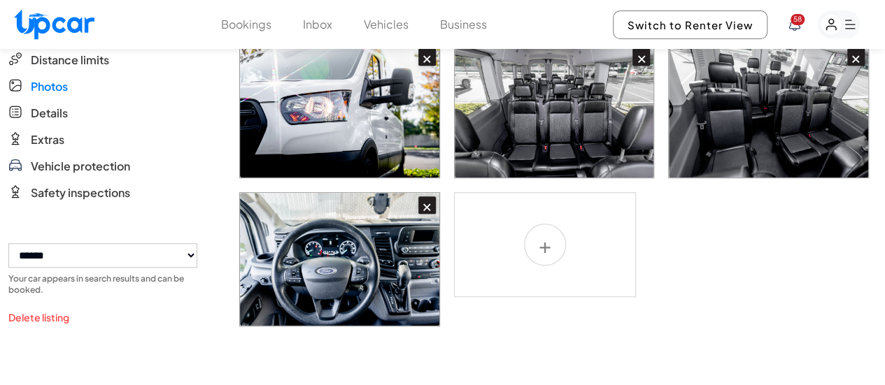
click at [556, 223] on label at bounding box center [545, 244] width 182 height 105
click at [0, 0] on input "file" at bounding box center [0, 0] width 0 height 0
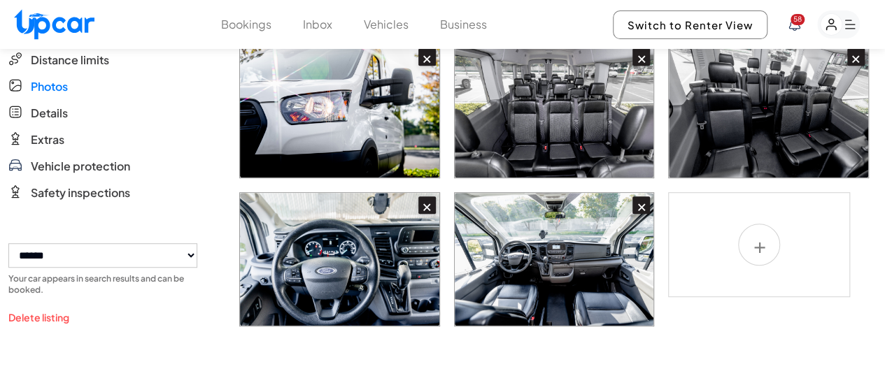
click at [757, 213] on label at bounding box center [759, 244] width 182 height 105
click at [0, 0] on input "file" at bounding box center [0, 0] width 0 height 0
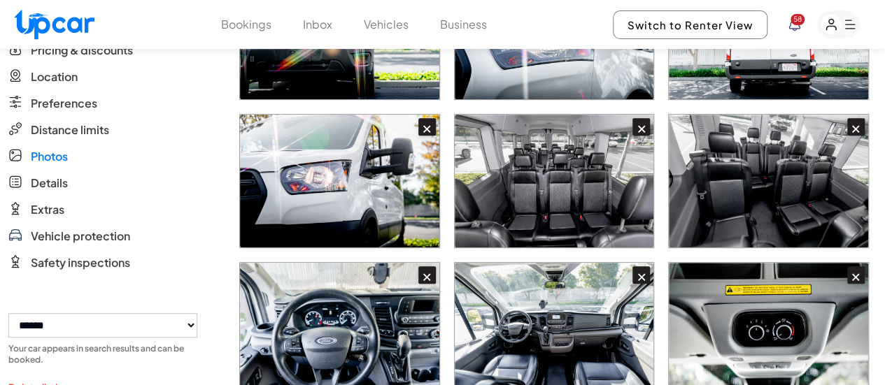
scroll to position [280, 0]
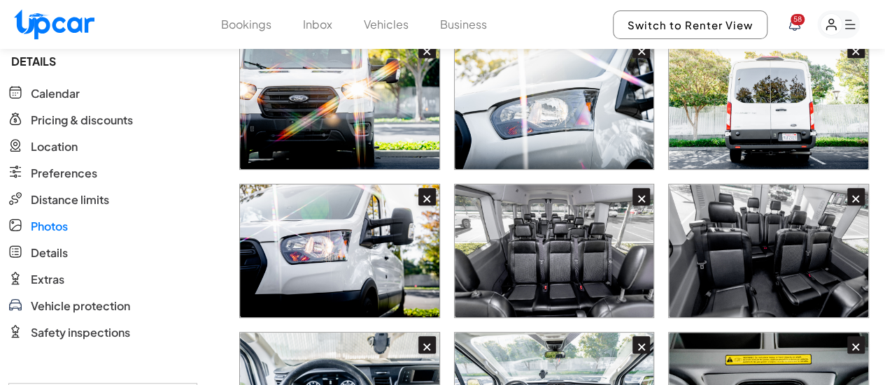
click at [639, 188] on div "×" at bounding box center [640, 196] width 17 height 17
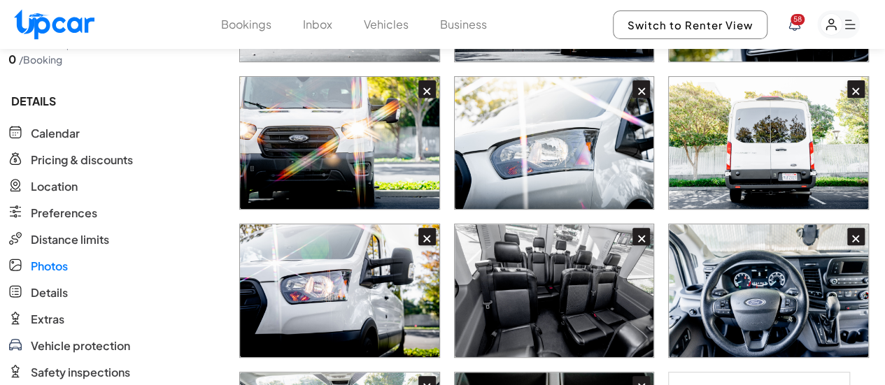
scroll to position [420, 0]
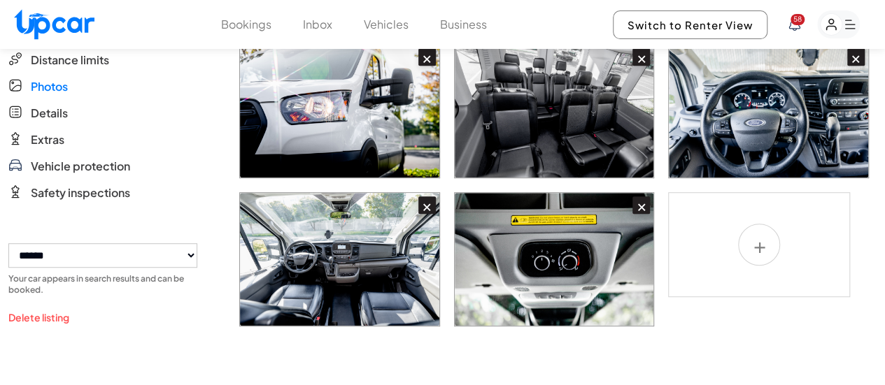
click at [771, 223] on label at bounding box center [759, 244] width 182 height 105
click at [0, 0] on input "file" at bounding box center [0, 0] width 0 height 0
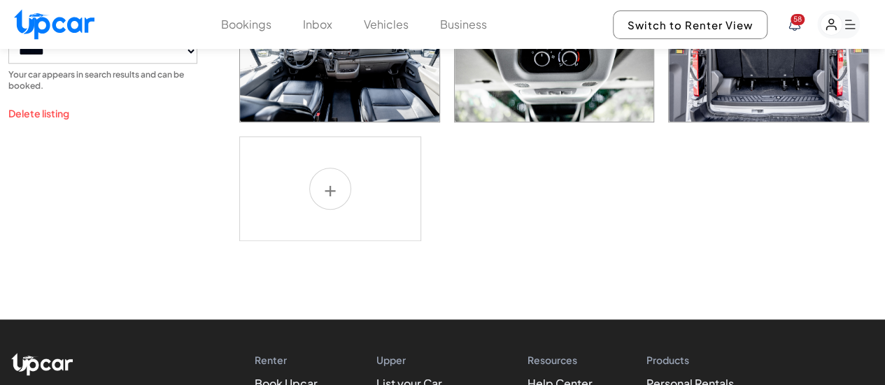
scroll to position [625, 0]
click at [329, 150] on label at bounding box center [330, 188] width 182 height 105
click at [0, 0] on input "file" at bounding box center [0, 0] width 0 height 0
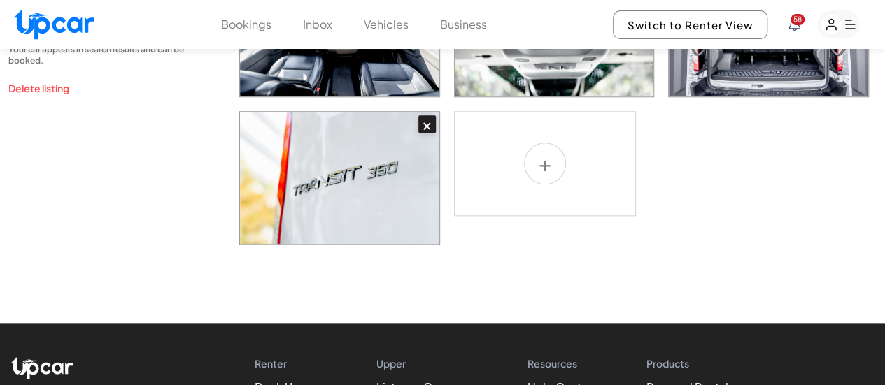
scroll to position [560, 0]
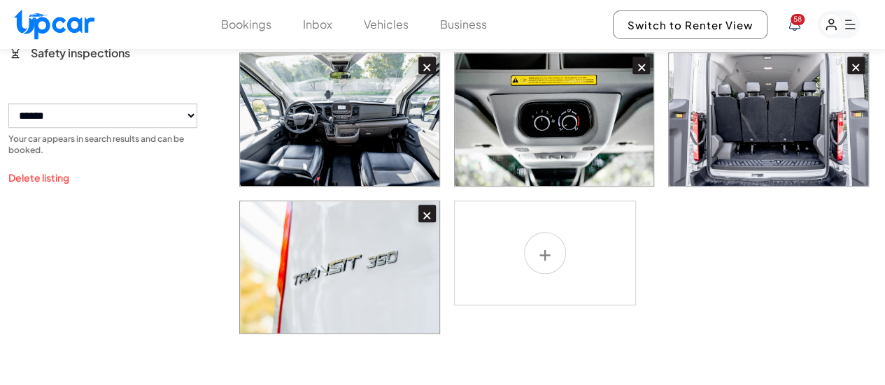
click at [562, 220] on label at bounding box center [545, 253] width 182 height 105
click at [0, 0] on input "file" at bounding box center [0, 0] width 0 height 0
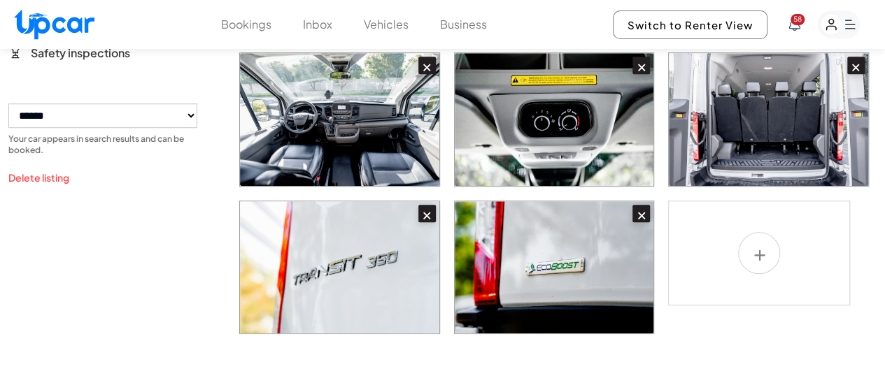
click at [762, 229] on label at bounding box center [759, 253] width 182 height 105
click at [0, 0] on input "file" at bounding box center [0, 0] width 0 height 0
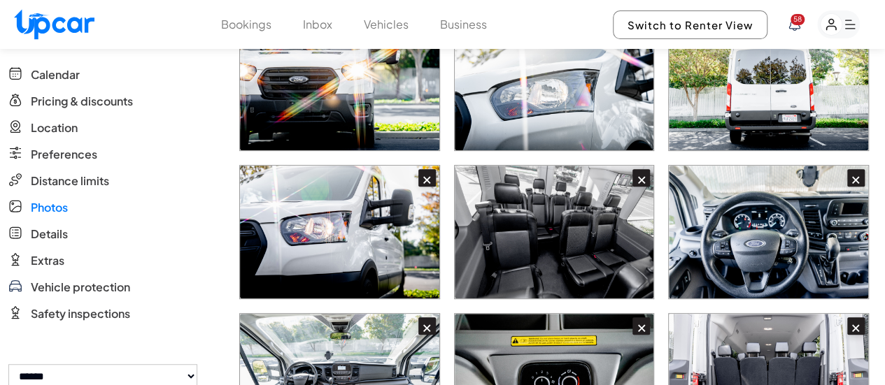
scroll to position [210, 0]
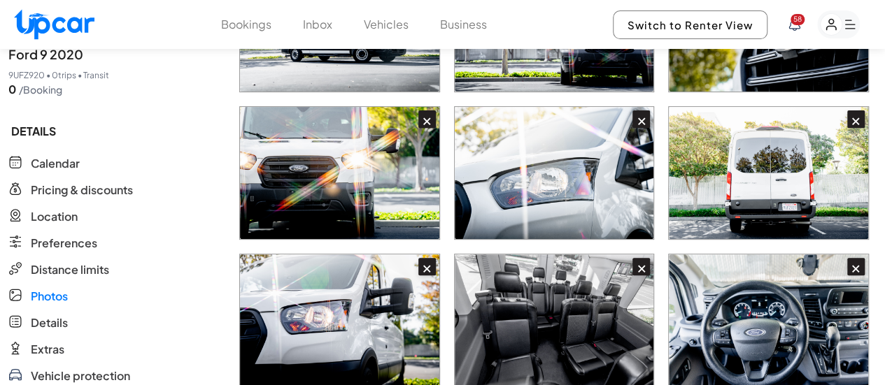
click at [637, 258] on div "×" at bounding box center [640, 266] width 17 height 17
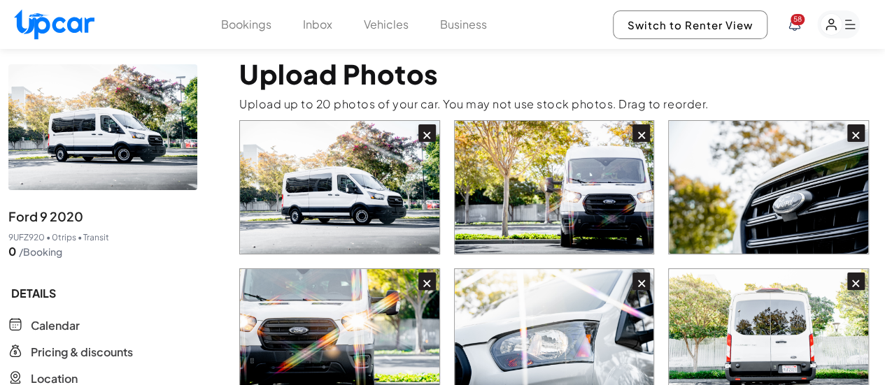
scroll to position [0, 0]
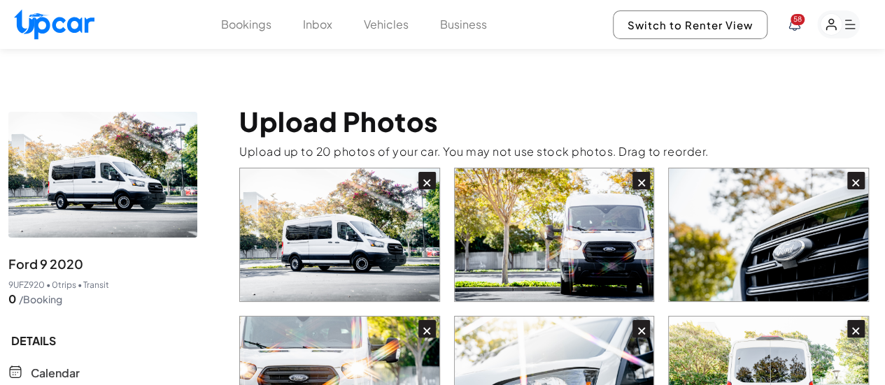
click at [401, 27] on button "Vehicles" at bounding box center [386, 24] width 45 height 17
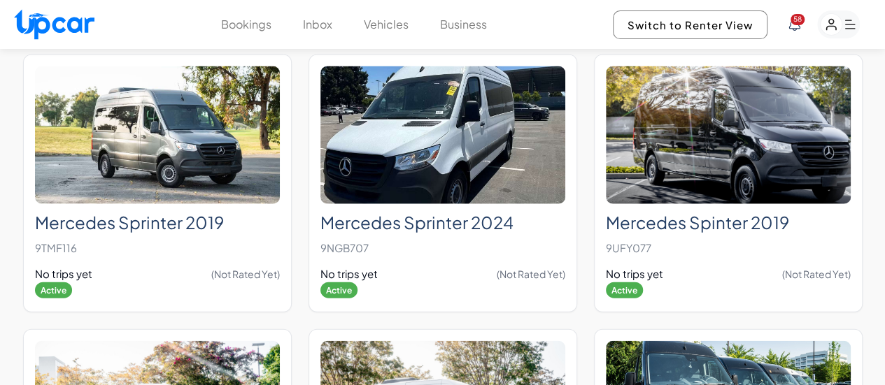
scroll to position [1780, 0]
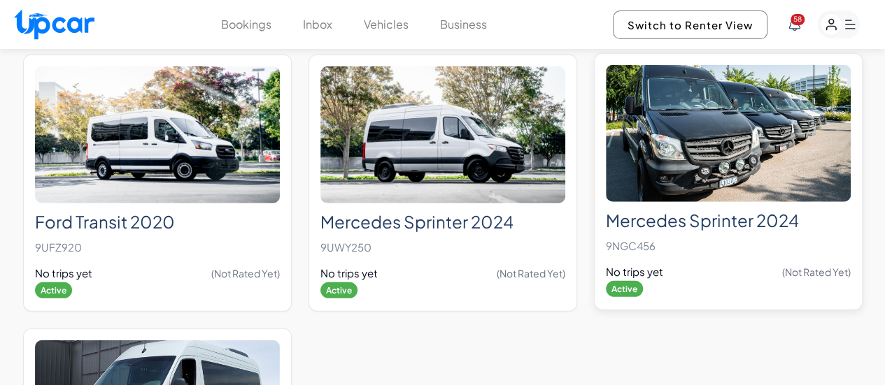
click at [668, 211] on h2 "Mercedes Sprinter 2024" at bounding box center [728, 221] width 245 height 20
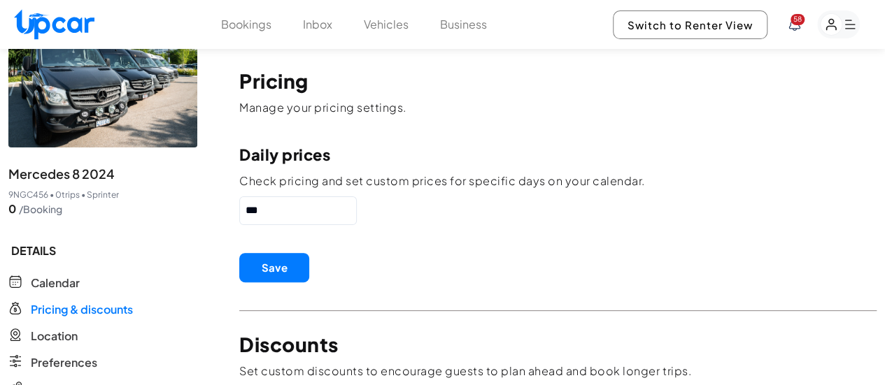
scroll to position [140, 0]
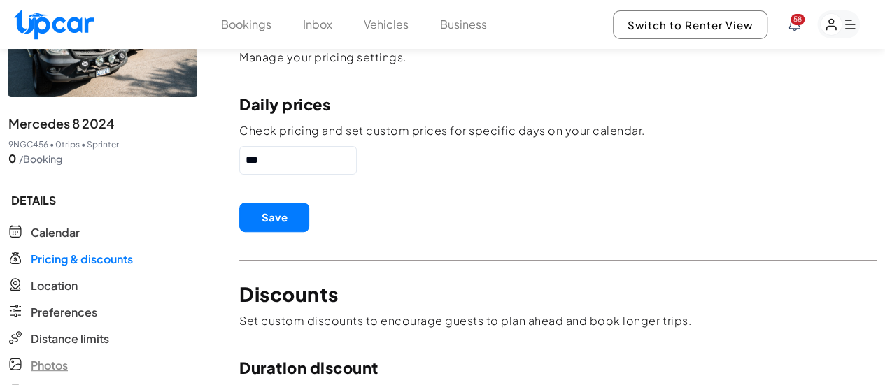
click at [50, 357] on span "Photos" at bounding box center [49, 365] width 37 height 17
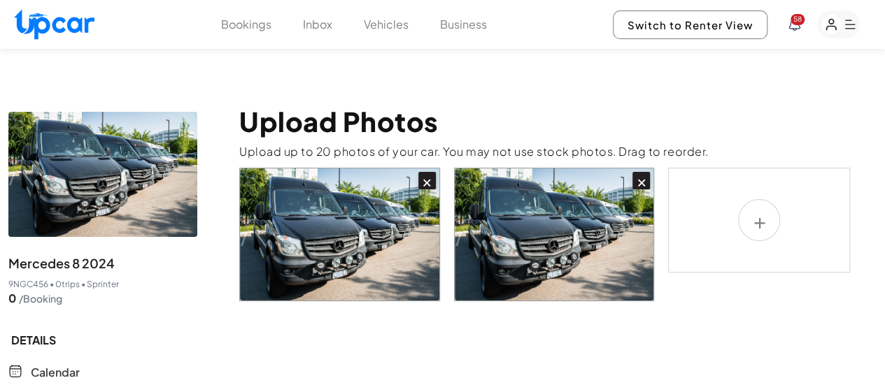
click at [425, 172] on div "×" at bounding box center [426, 180] width 17 height 17
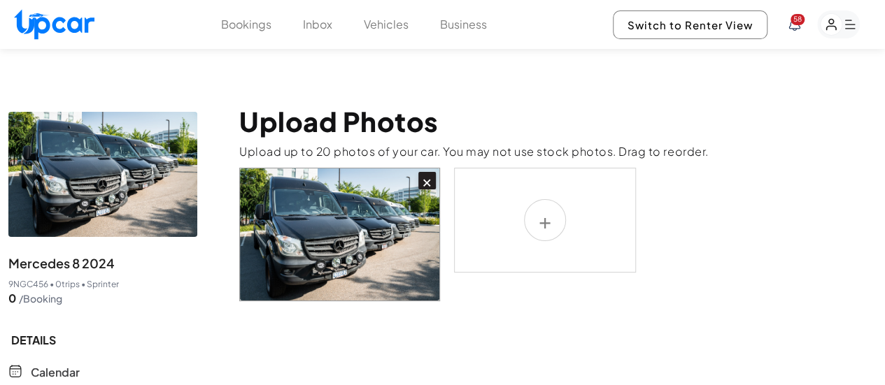
click at [424, 172] on div "×" at bounding box center [426, 180] width 17 height 17
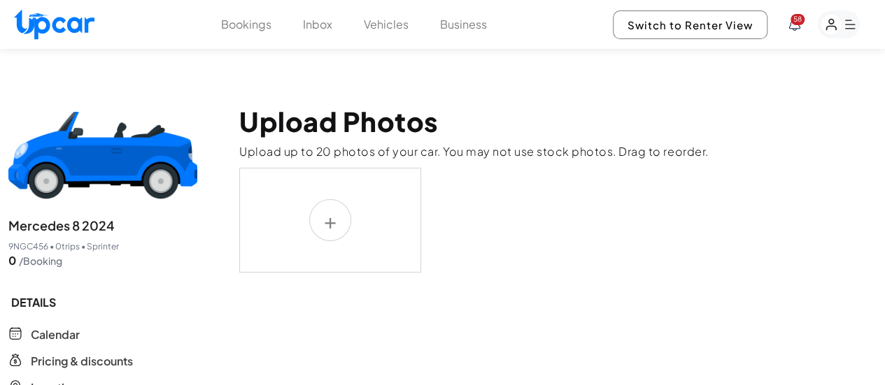
click at [339, 194] on label at bounding box center [330, 220] width 182 height 105
click at [0, 0] on input "file" at bounding box center [0, 0] width 0 height 0
click at [346, 210] on label at bounding box center [330, 220] width 182 height 105
click at [0, 0] on input "file" at bounding box center [0, 0] width 0 height 0
click at [329, 197] on label at bounding box center [330, 220] width 182 height 105
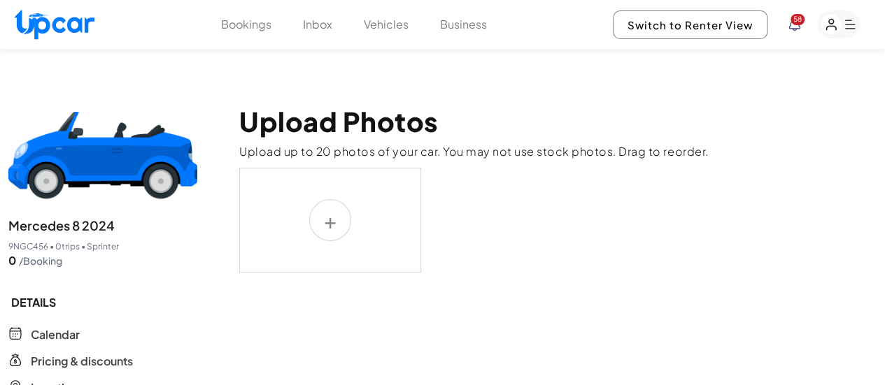
click at [0, 0] on input "file" at bounding box center [0, 0] width 0 height 0
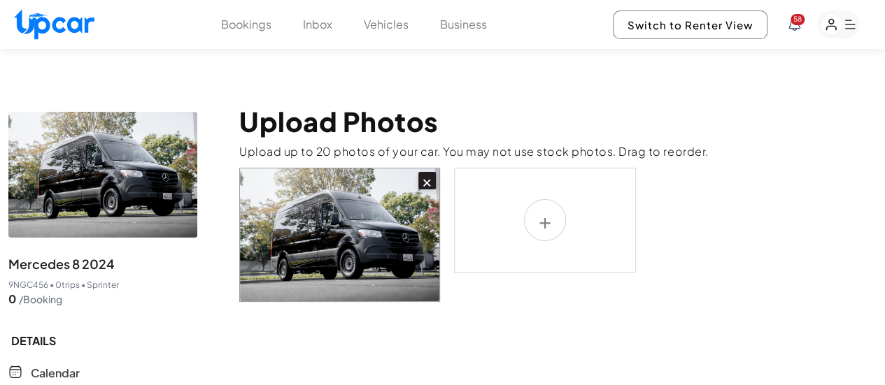
click at [558, 199] on label at bounding box center [545, 220] width 182 height 105
click at [0, 0] on input "file" at bounding box center [0, 0] width 0 height 0
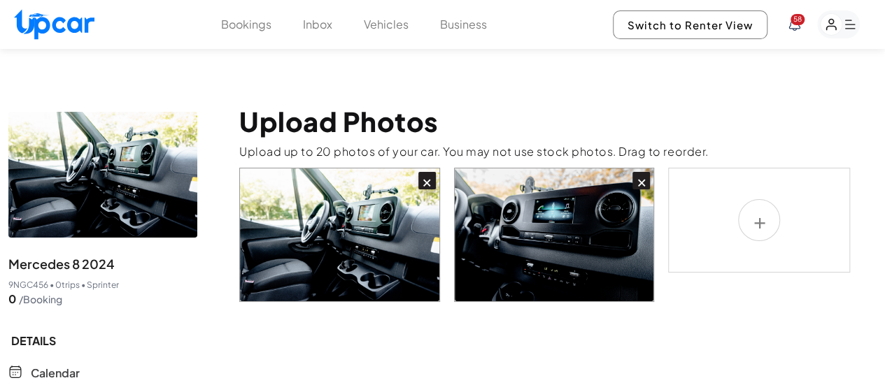
click at [757, 199] on label at bounding box center [759, 220] width 182 height 105
click at [0, 0] on input "file" at bounding box center [0, 0] width 0 height 0
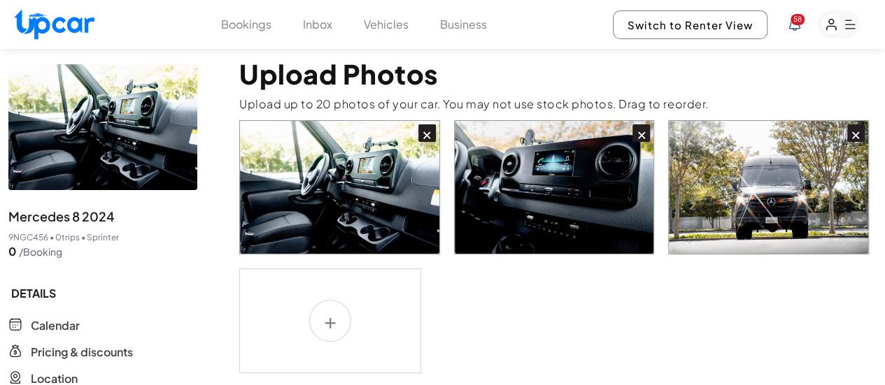
scroll to position [70, 0]
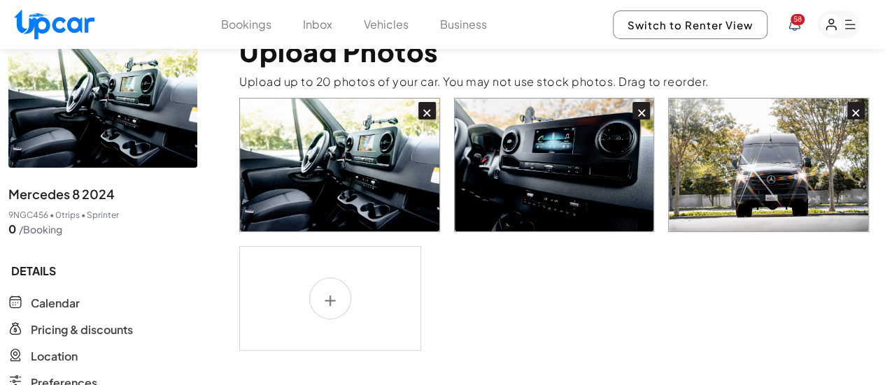
click at [327, 269] on label at bounding box center [330, 298] width 182 height 105
click at [0, 0] on input "file" at bounding box center [0, 0] width 0 height 0
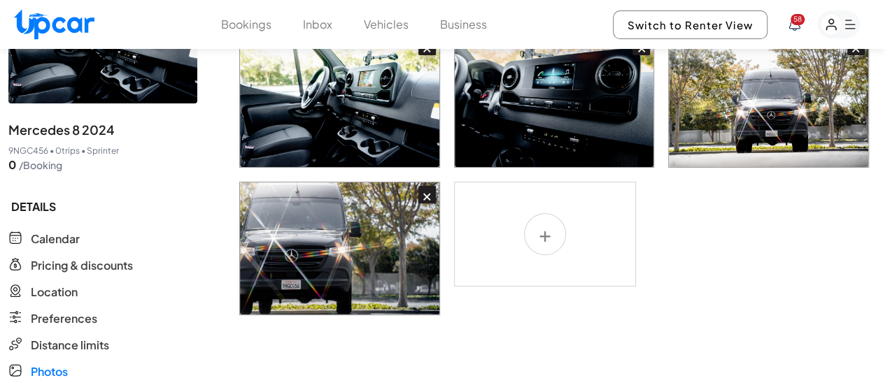
scroll to position [210, 0]
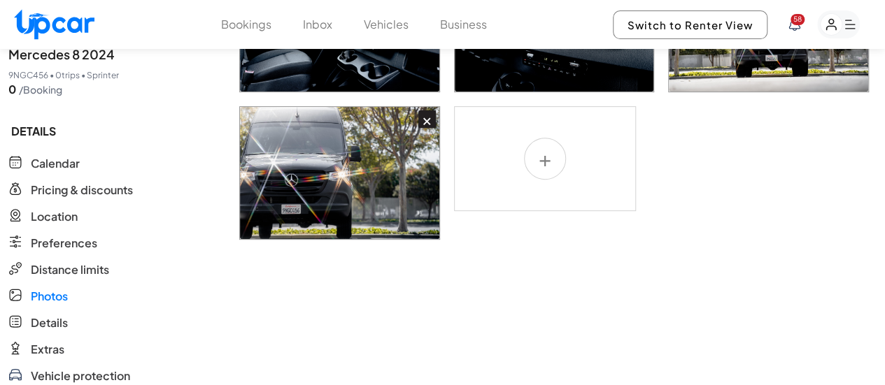
click at [547, 123] on label at bounding box center [545, 158] width 182 height 105
click at [0, 0] on input "file" at bounding box center [0, 0] width 0 height 0
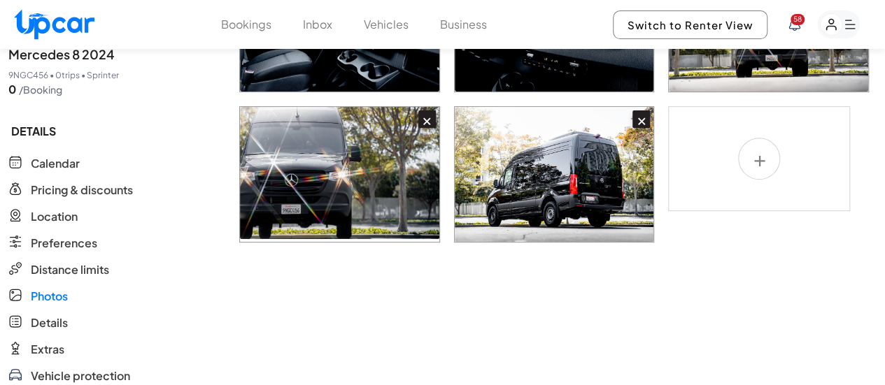
click at [746, 120] on label at bounding box center [759, 158] width 182 height 105
click at [0, 0] on input "file" at bounding box center [0, 0] width 0 height 0
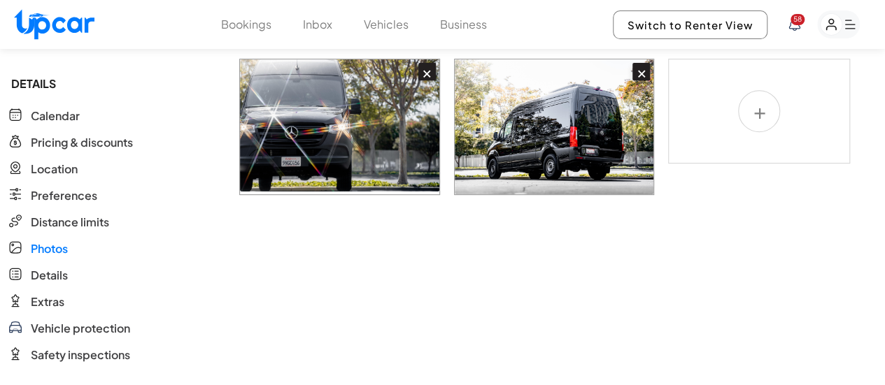
scroll to position [280, 0]
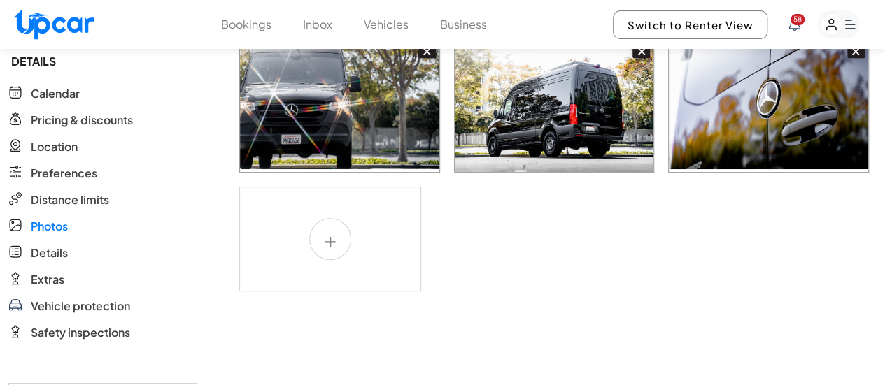
click at [316, 204] on label at bounding box center [330, 239] width 182 height 105
click at [0, 0] on input "file" at bounding box center [0, 0] width 0 height 0
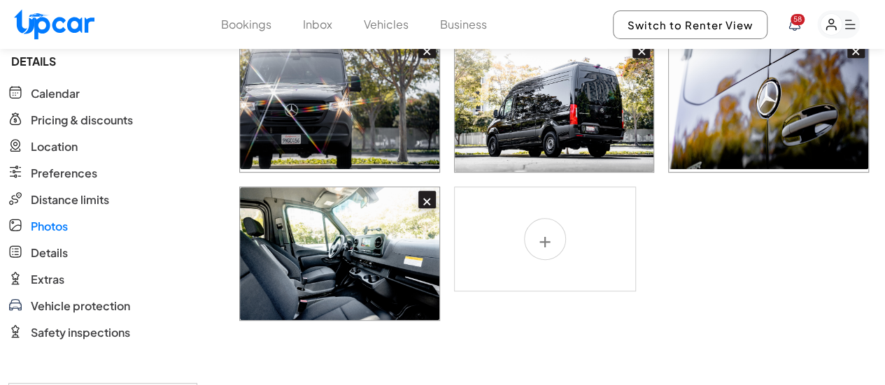
click at [540, 206] on label at bounding box center [545, 239] width 182 height 105
click at [0, 0] on input "file" at bounding box center [0, 0] width 0 height 0
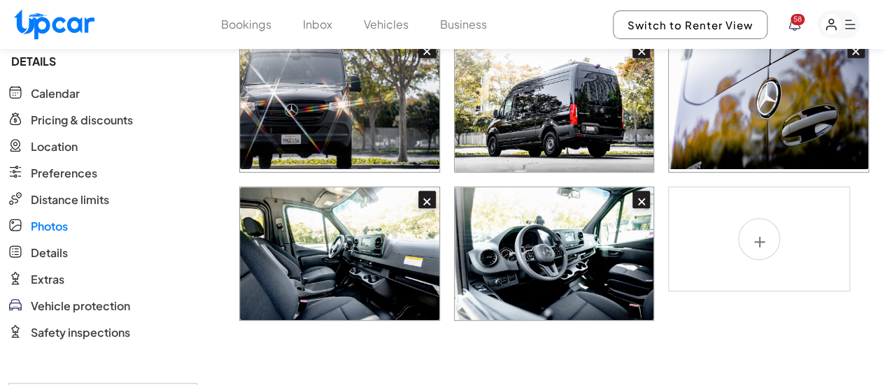
click at [757, 211] on label at bounding box center [759, 239] width 182 height 105
click at [0, 0] on input "file" at bounding box center [0, 0] width 0 height 0
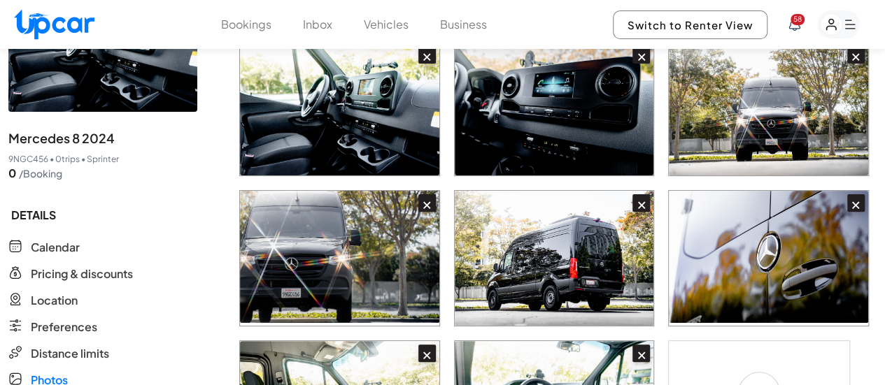
scroll to position [0, 0]
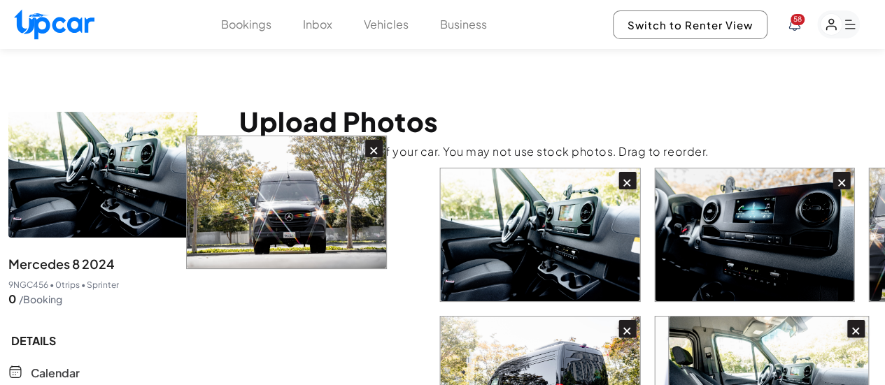
drag, startPoint x: 743, startPoint y: 218, endPoint x: 255, endPoint y: 218, distance: 488.3
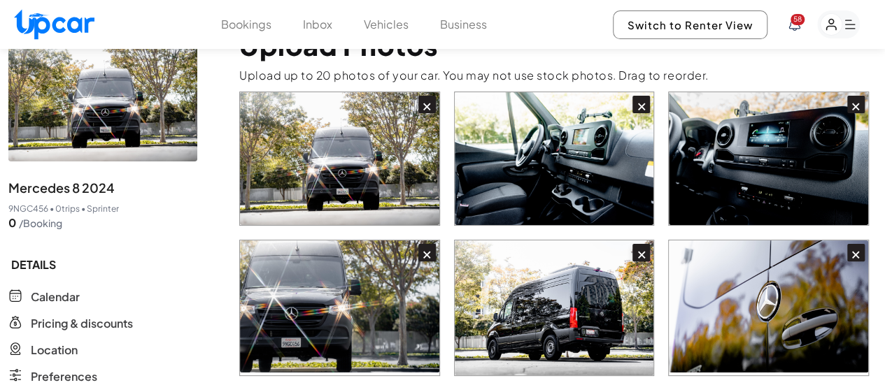
scroll to position [140, 0]
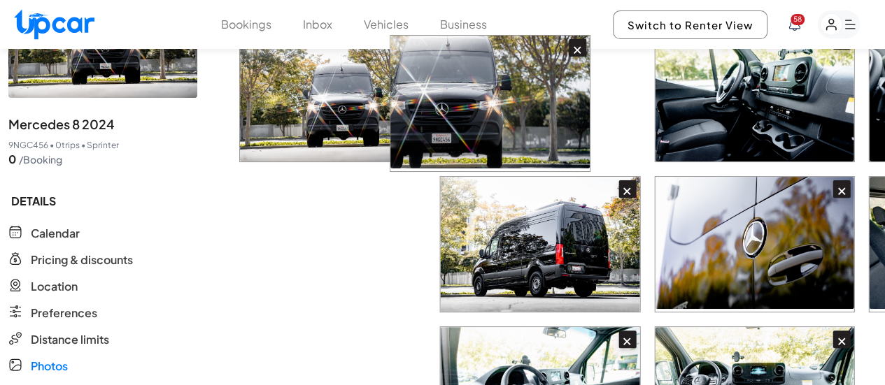
drag, startPoint x: 364, startPoint y: 225, endPoint x: 533, endPoint y: 94, distance: 214.4
click at [533, 94] on div "× × × × × × × × ×" at bounding box center [557, 305] width 637 height 555
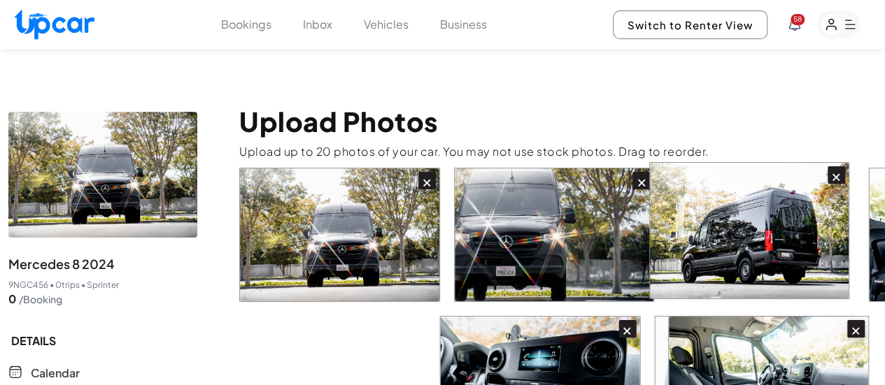
scroll to position [3, 0]
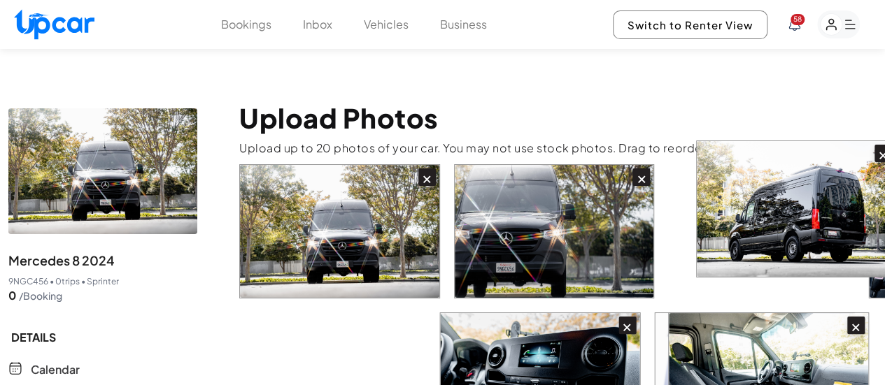
drag, startPoint x: 569, startPoint y: 351, endPoint x: 824, endPoint y: 198, distance: 297.2
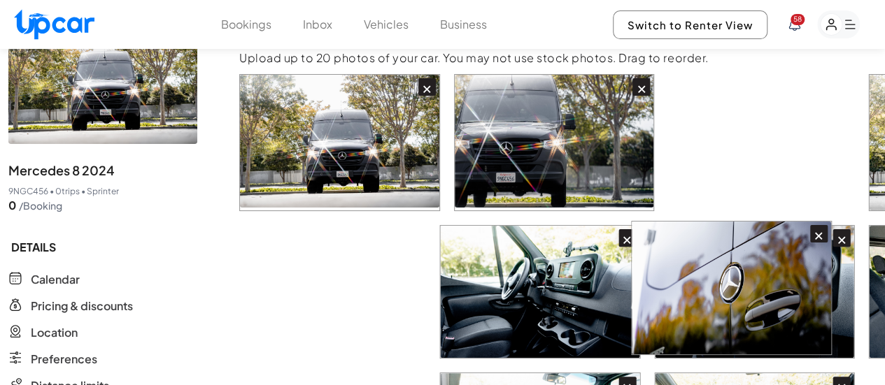
scroll to position [97, 0]
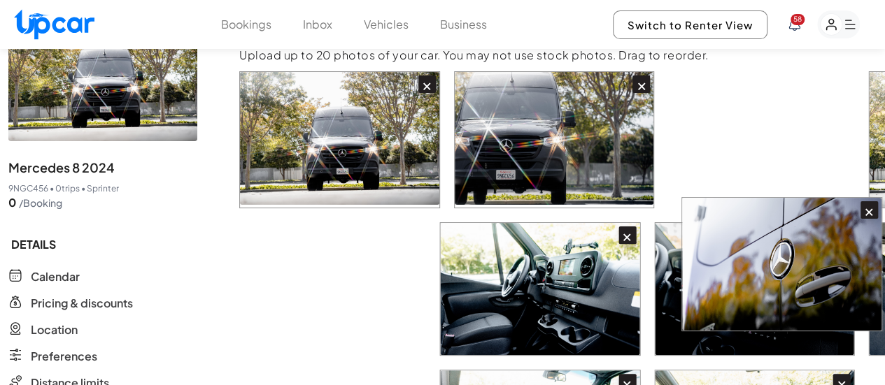
drag, startPoint x: 793, startPoint y: 282, endPoint x: 800, endPoint y: 260, distance: 23.5
click at [800, 260] on div "× × × × × × × × ×" at bounding box center [557, 347] width 637 height 552
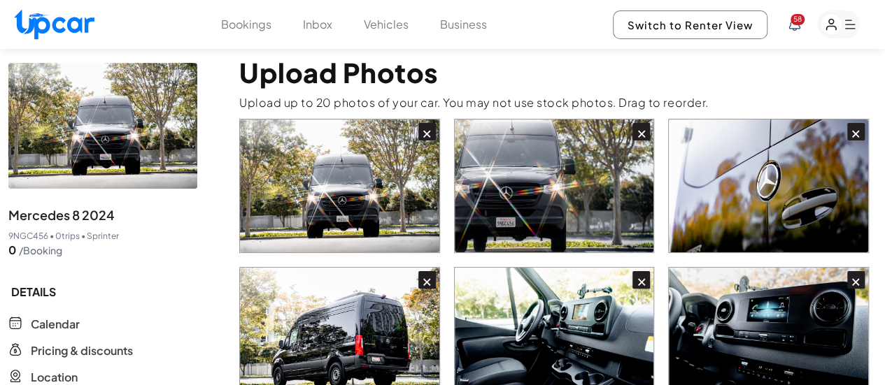
scroll to position [70, 0]
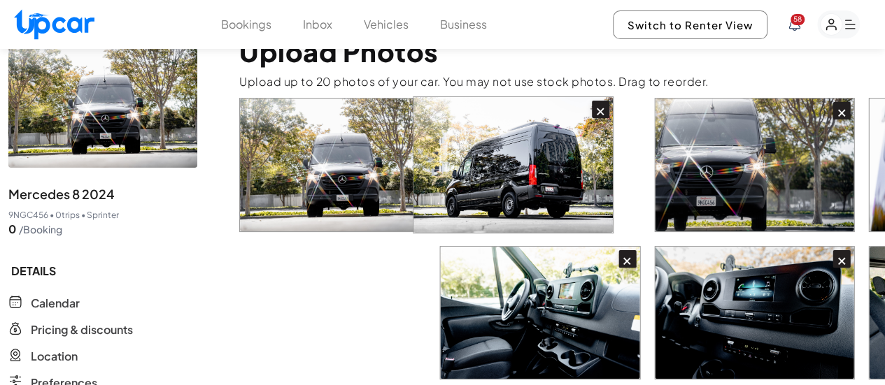
drag, startPoint x: 390, startPoint y: 275, endPoint x: 614, endPoint y: 86, distance: 292.9
click at [614, 98] on div "× × × × × × × × ×" at bounding box center [557, 374] width 637 height 552
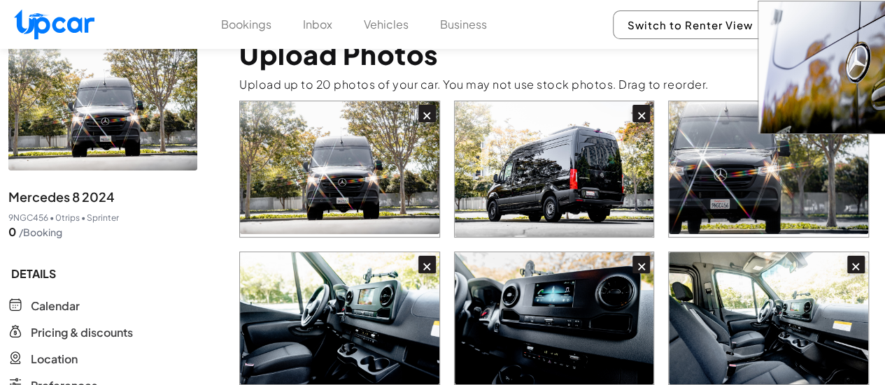
scroll to position [62, 0]
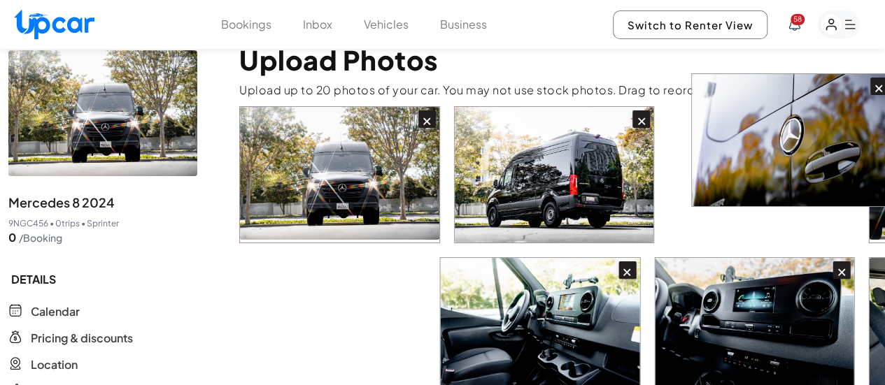
drag, startPoint x: 371, startPoint y: 308, endPoint x: 828, endPoint y: 160, distance: 480.7
click at [828, 160] on div "× × × × × × × × ×" at bounding box center [557, 382] width 637 height 552
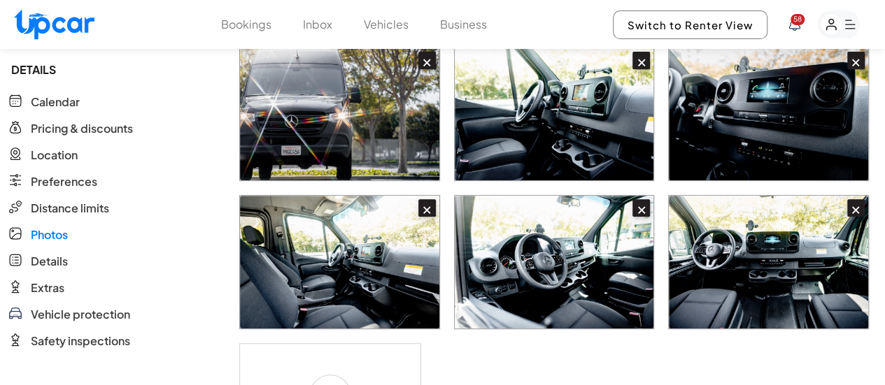
scroll to position [481, 0]
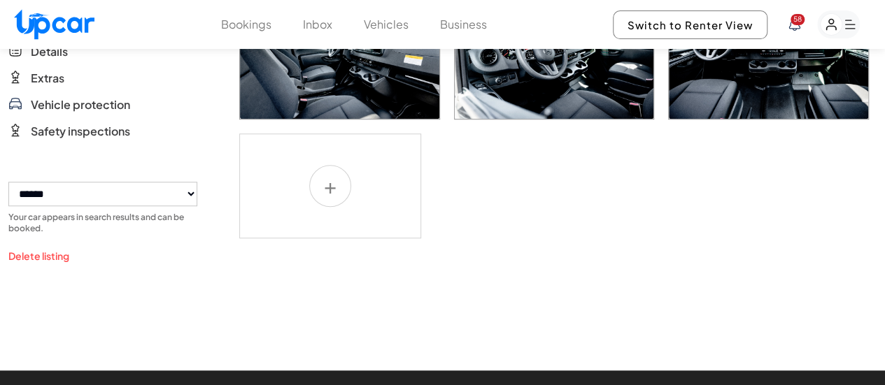
click at [339, 152] on label at bounding box center [330, 186] width 182 height 105
click at [0, 0] on input "file" at bounding box center [0, 0] width 0 height 0
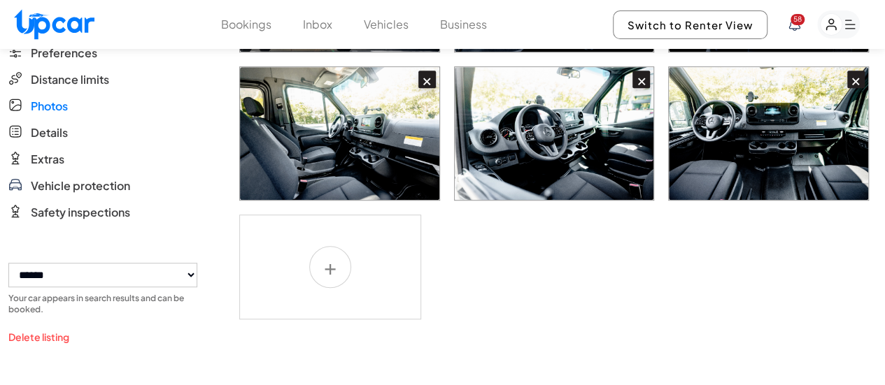
scroll to position [411, 0]
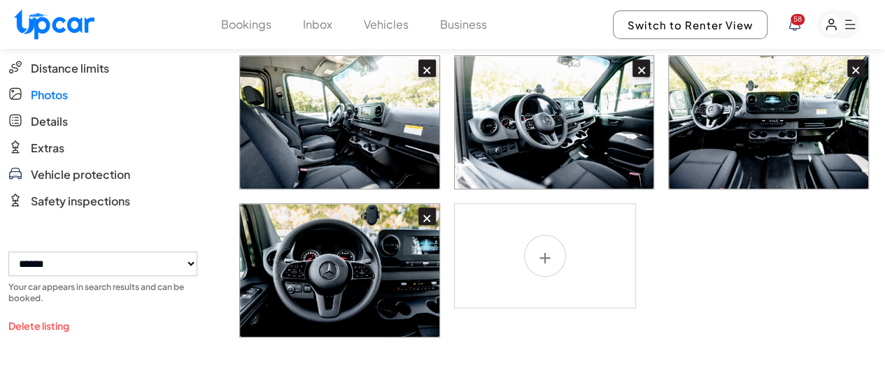
click at [557, 225] on label at bounding box center [545, 256] width 182 height 105
click at [0, 0] on input "file" at bounding box center [0, 0] width 0 height 0
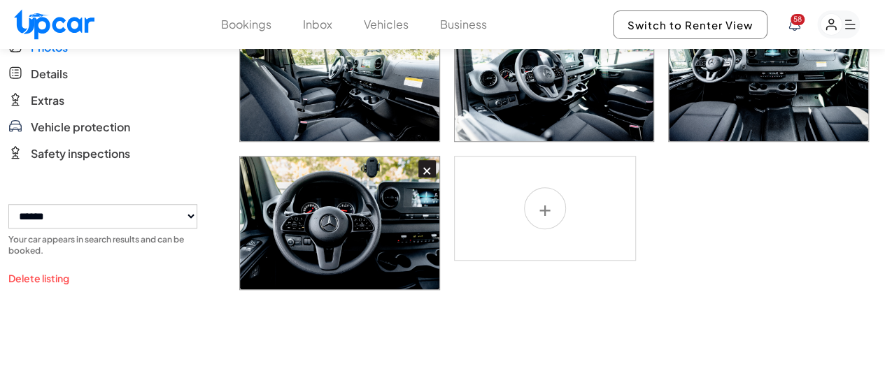
scroll to position [481, 0]
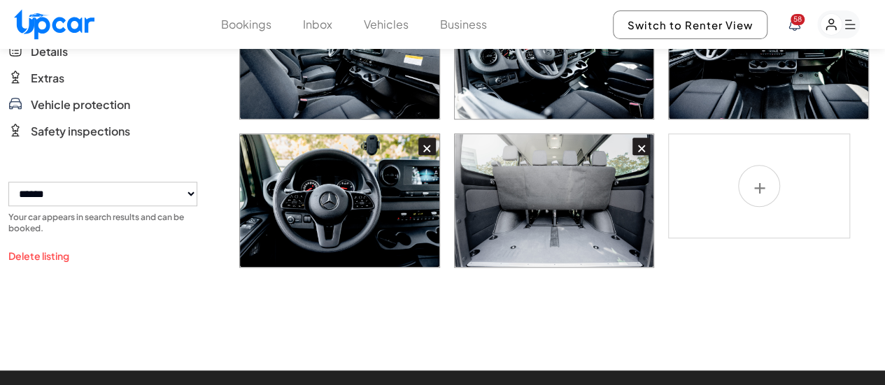
click at [568, 285] on body "**********" at bounding box center [442, 125] width 885 height 1212
click at [751, 157] on label at bounding box center [759, 186] width 182 height 105
click at [0, 0] on input "file" at bounding box center [0, 0] width 0 height 0
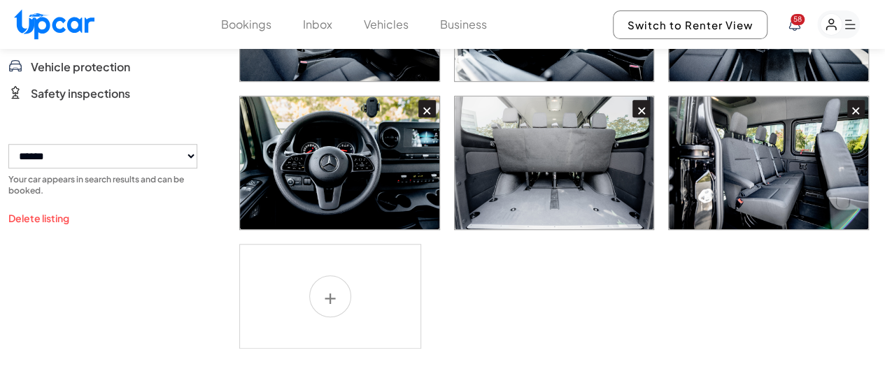
scroll to position [551, 0]
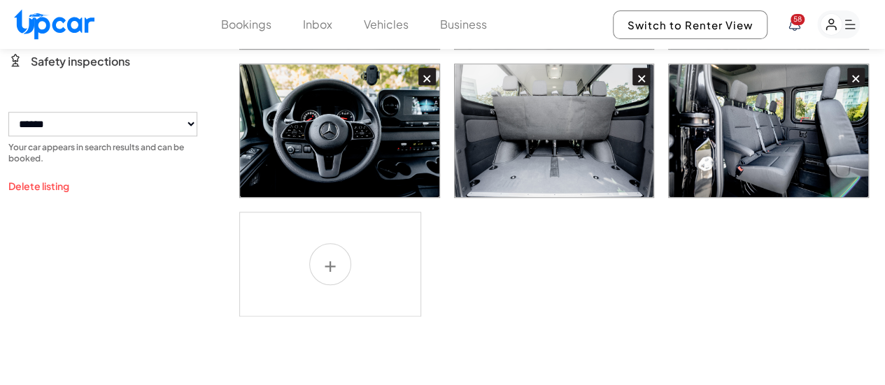
click at [325, 233] on label at bounding box center [330, 264] width 182 height 105
click at [0, 0] on input "file" at bounding box center [0, 0] width 0 height 0
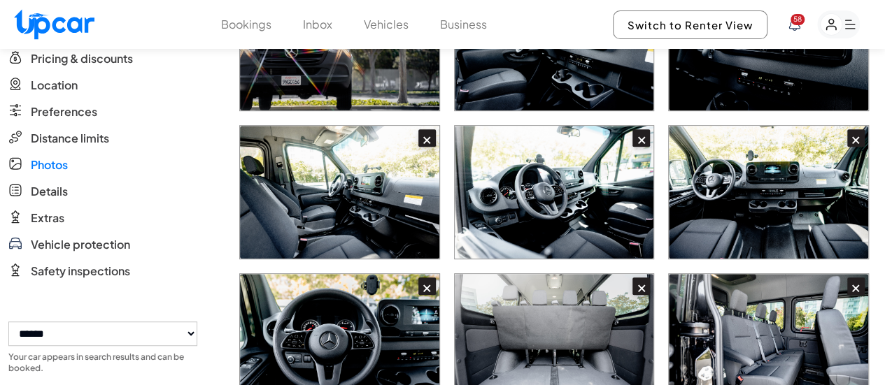
scroll to position [118, 0]
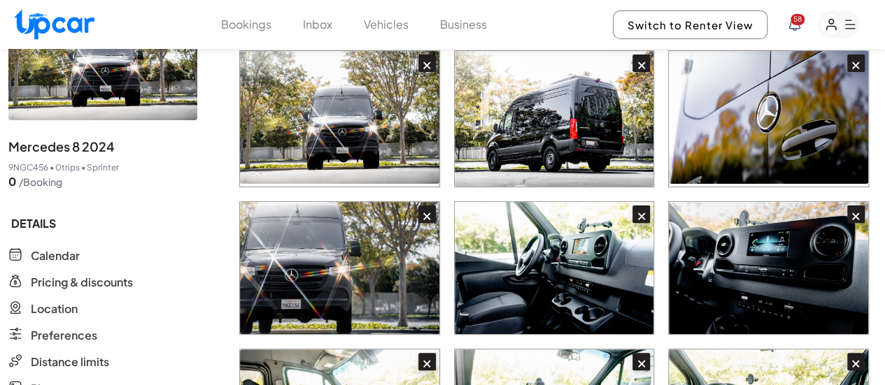
click at [39, 381] on span "Photos" at bounding box center [49, 389] width 37 height 17
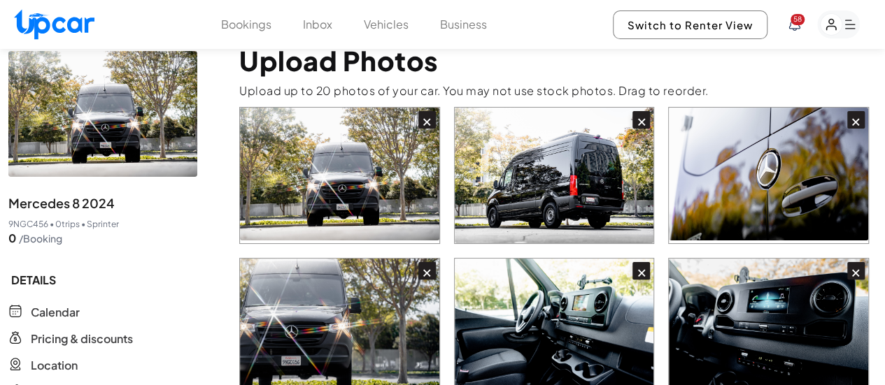
scroll to position [0, 0]
